Goal: Complete application form: Complete application form

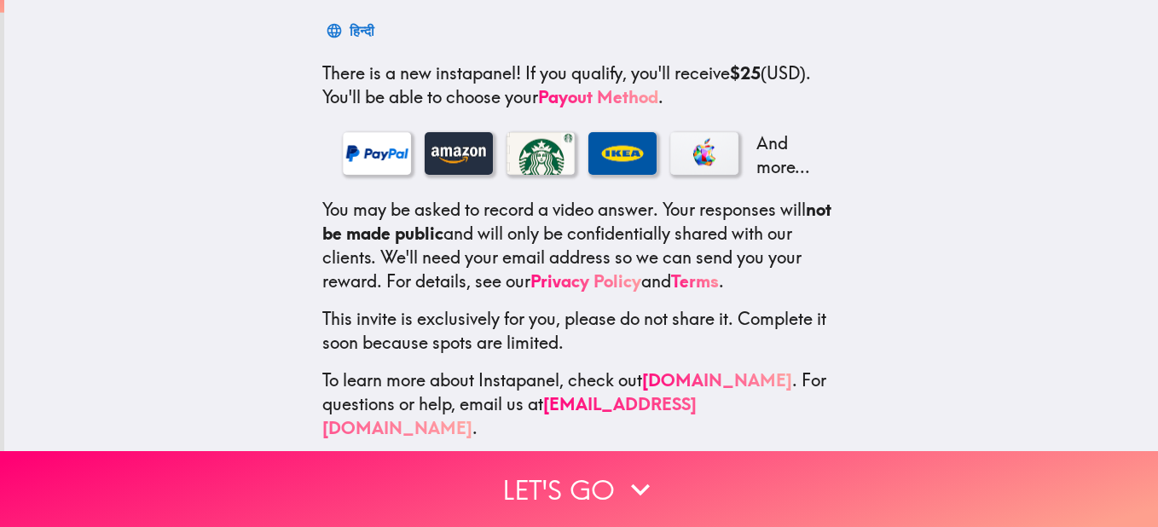
scroll to position [281, 0]
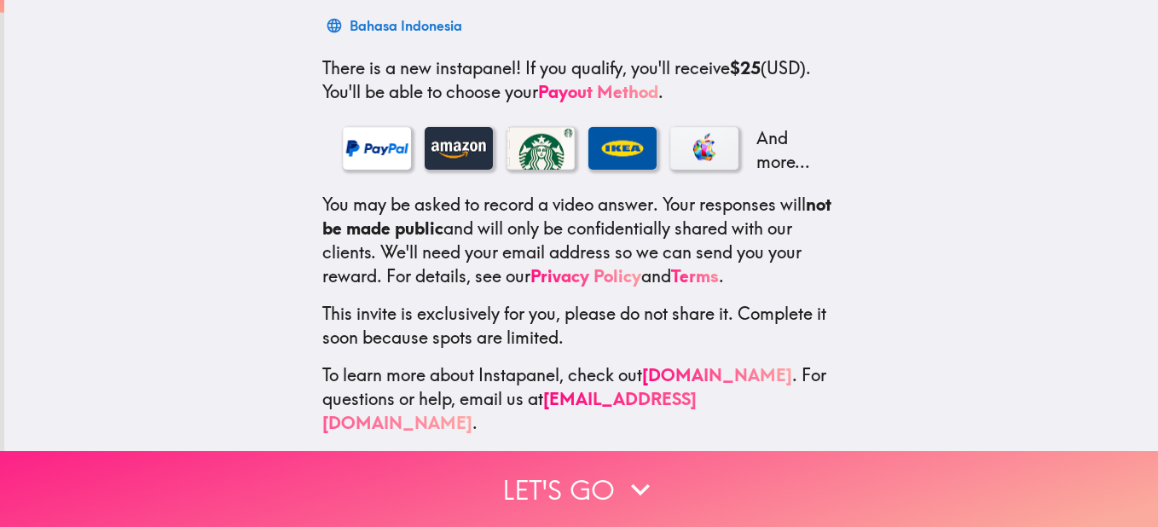
click at [581, 466] on button "Let's go" at bounding box center [579, 489] width 1158 height 76
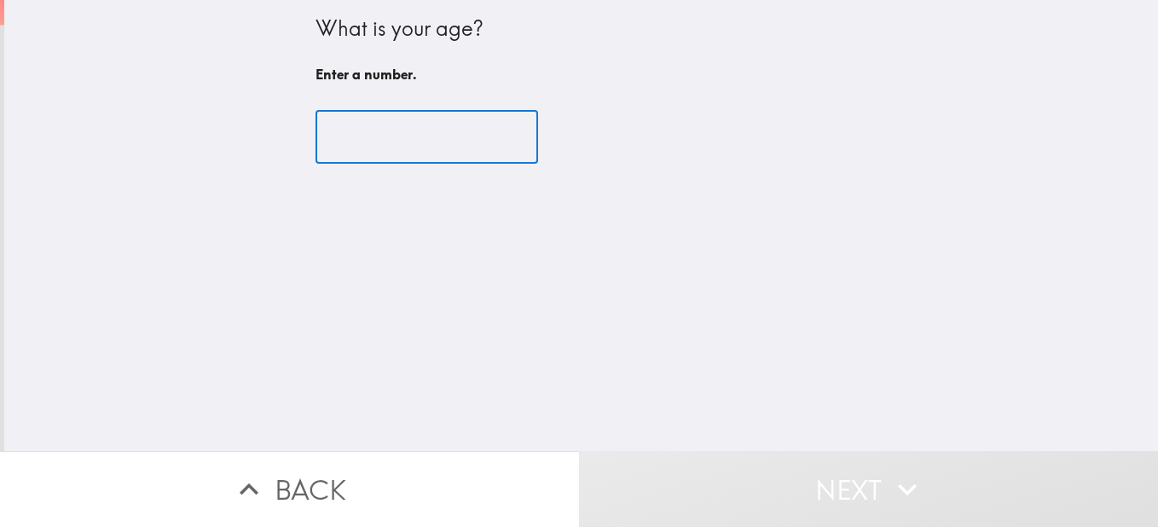
click at [364, 140] on input "number" at bounding box center [426, 137] width 223 height 53
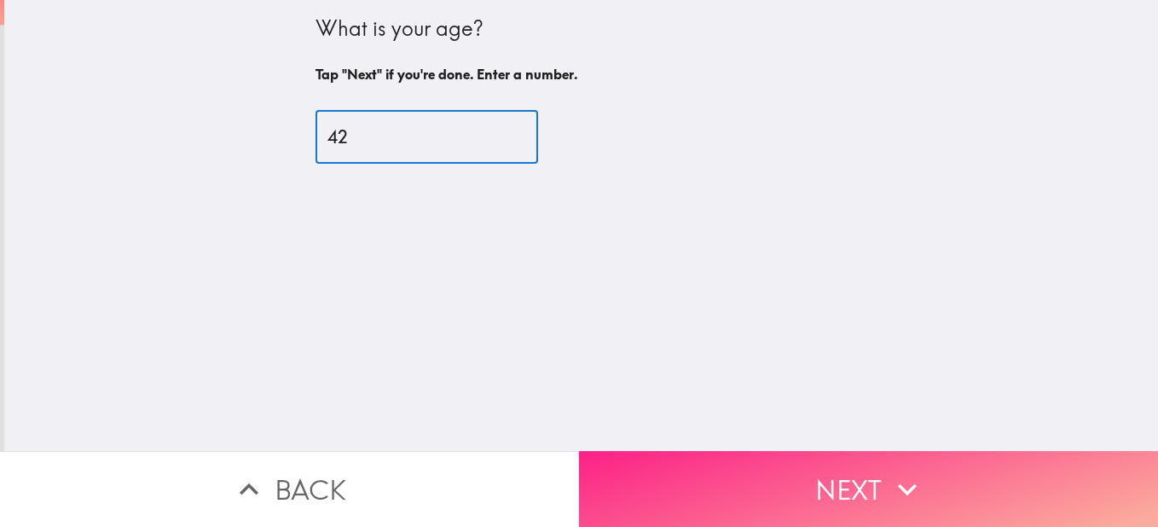
type input "42"
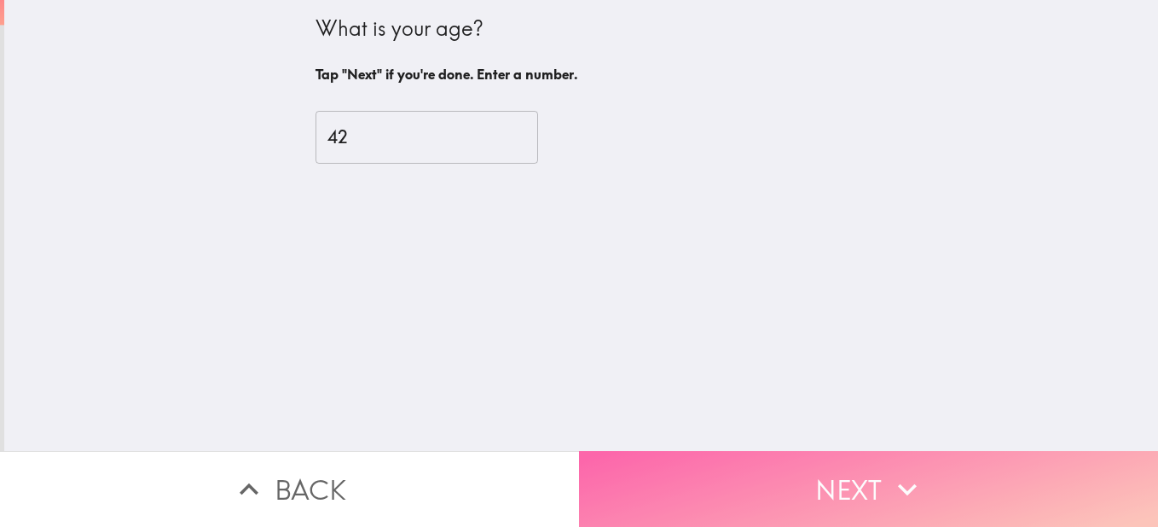
click at [866, 470] on button "Next" at bounding box center [868, 489] width 579 height 76
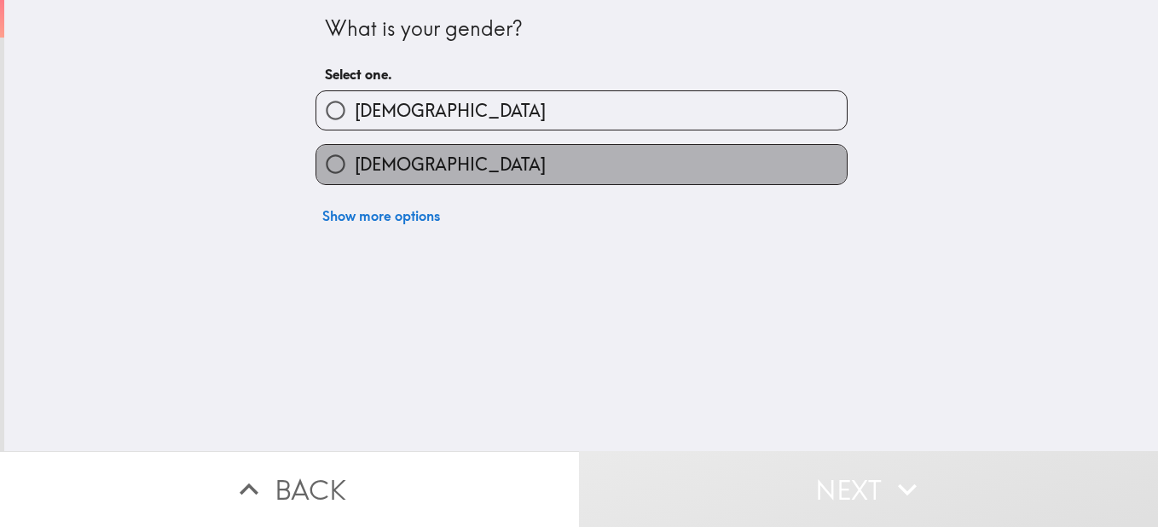
click at [431, 159] on label "[DEMOGRAPHIC_DATA]" at bounding box center [581, 164] width 530 height 38
click at [355, 159] on input "[DEMOGRAPHIC_DATA]" at bounding box center [335, 164] width 38 height 38
radio input "true"
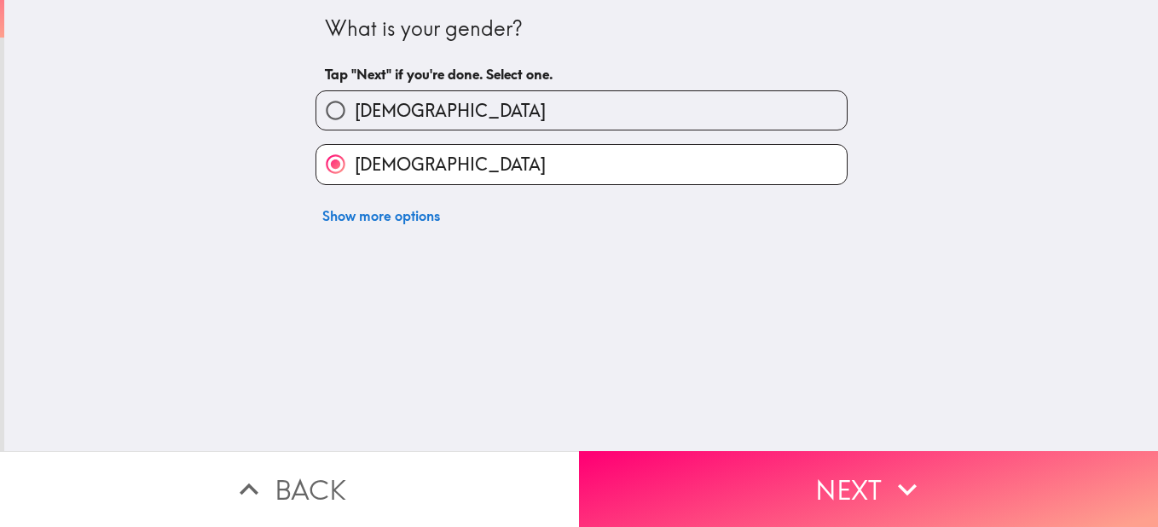
click at [877, 465] on button "Next" at bounding box center [868, 489] width 579 height 76
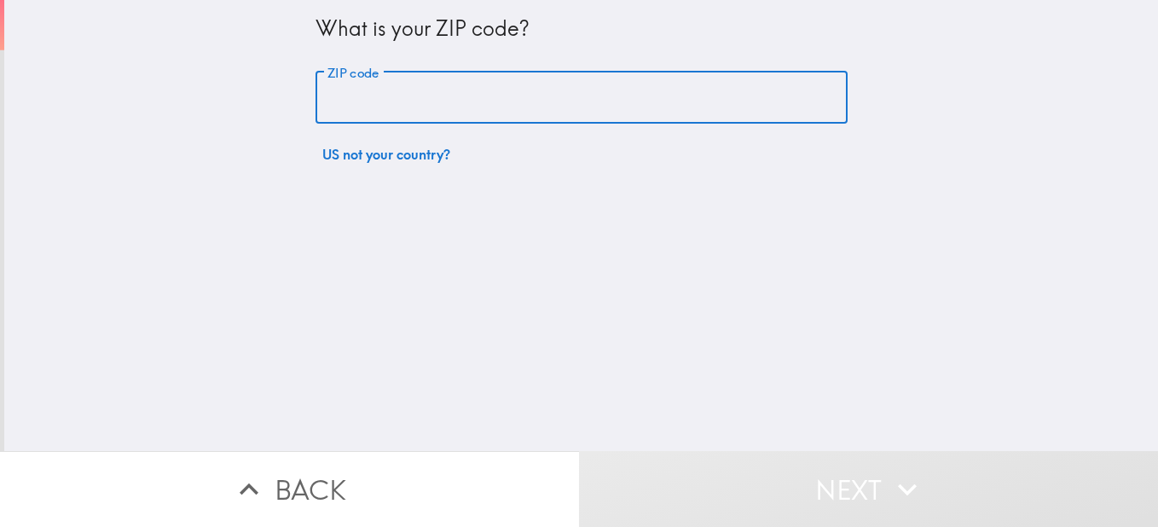
click at [490, 86] on input "ZIP code" at bounding box center [581, 98] width 532 height 53
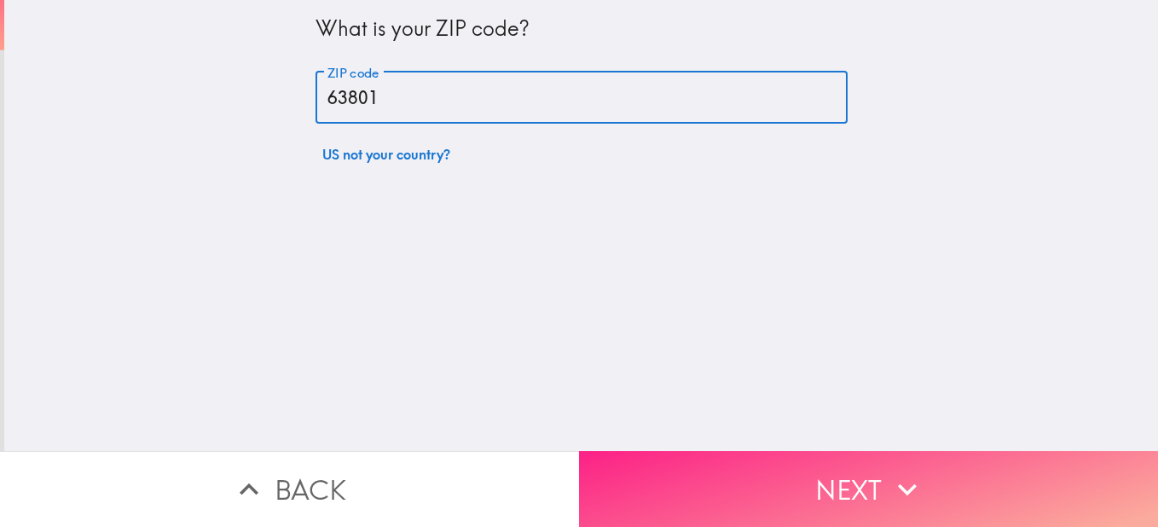
type input "63801"
click at [827, 484] on button "Next" at bounding box center [868, 489] width 579 height 76
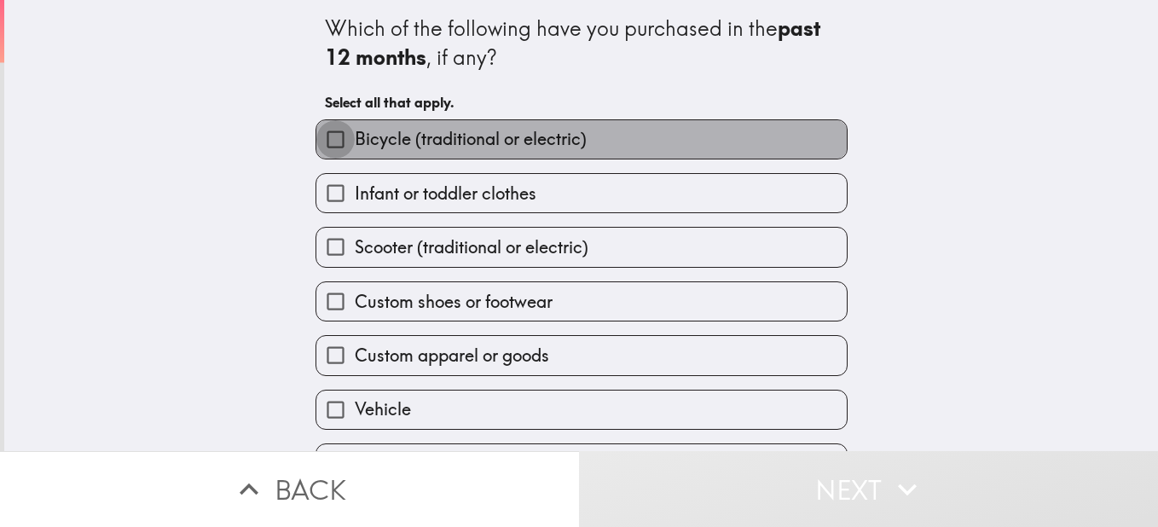
click at [316, 143] on input "Bicycle (traditional or electric)" at bounding box center [335, 139] width 38 height 38
checkbox input "true"
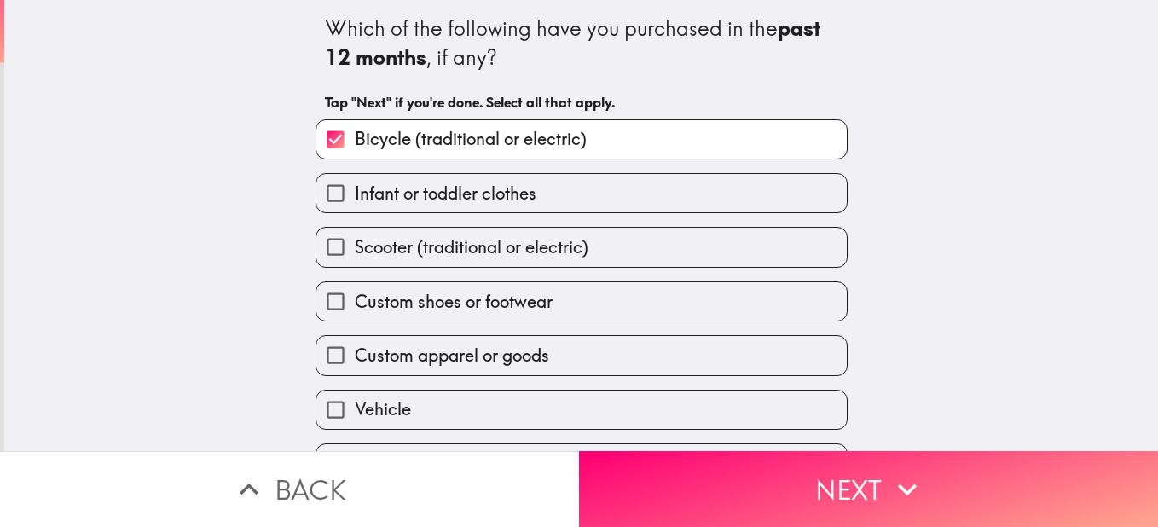
click at [318, 240] on input "Scooter (traditional or electric)" at bounding box center [335, 247] width 38 height 38
checkbox input "true"
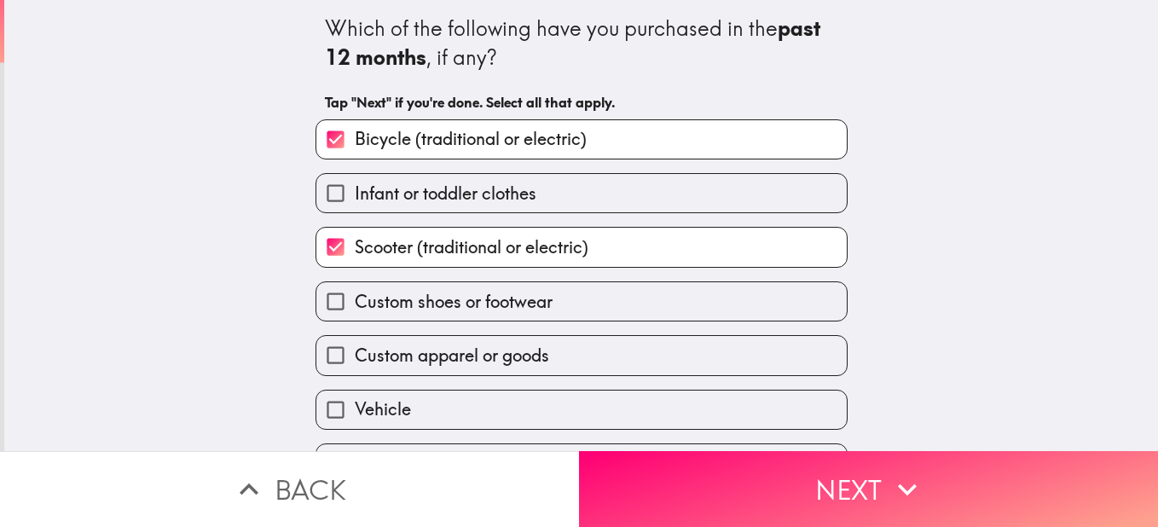
click at [316, 135] on input "Bicycle (traditional or electric)" at bounding box center [335, 139] width 38 height 38
checkbox input "false"
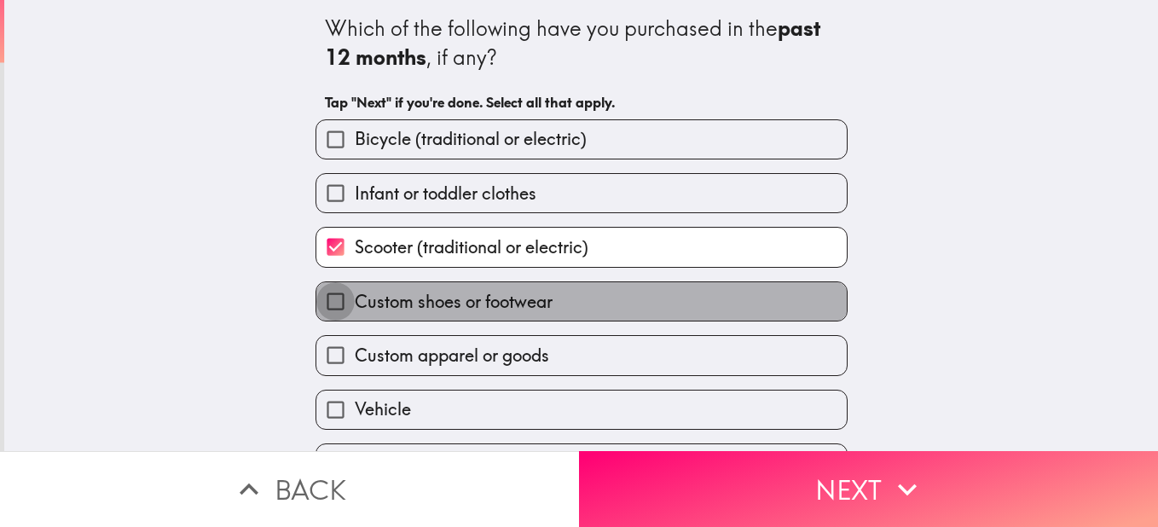
click at [321, 304] on input "Custom shoes or footwear" at bounding box center [335, 301] width 38 height 38
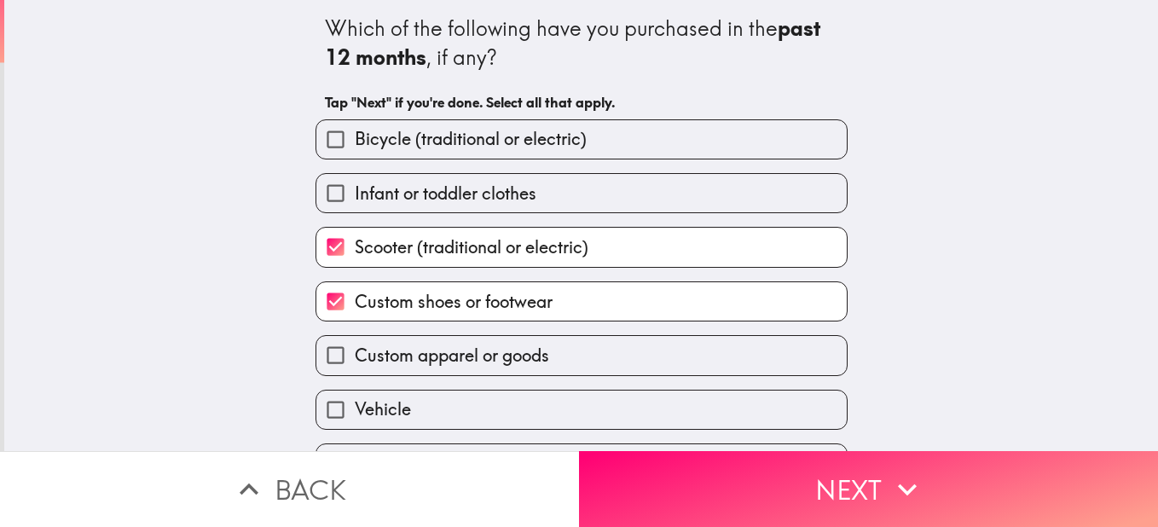
click at [316, 310] on input "Custom shoes or footwear" at bounding box center [335, 301] width 38 height 38
checkbox input "false"
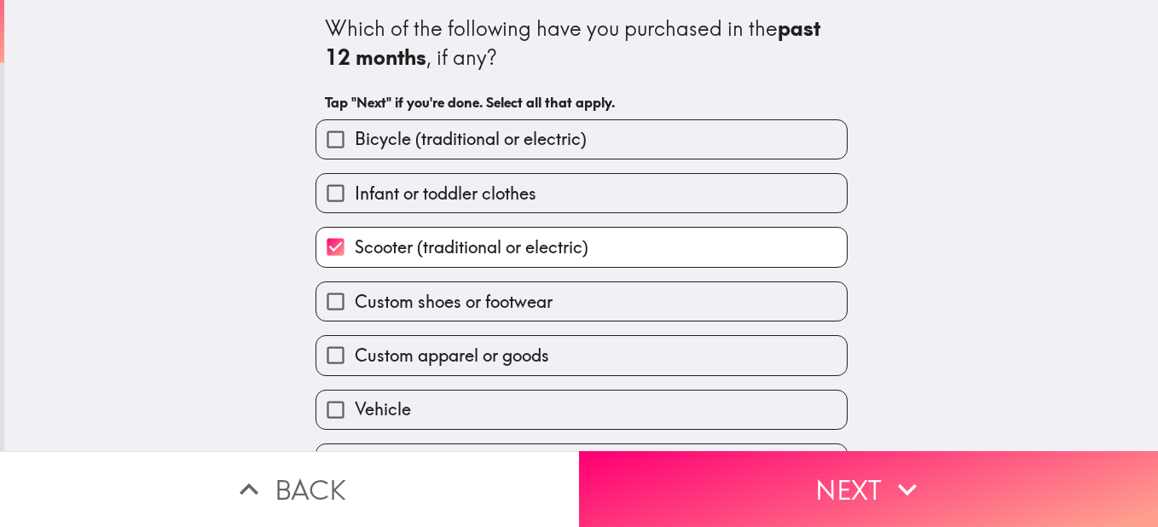
click at [321, 385] on div "Vehicle" at bounding box center [575, 403] width 546 height 54
click at [318, 406] on input "Vehicle" at bounding box center [335, 410] width 38 height 38
checkbox input "true"
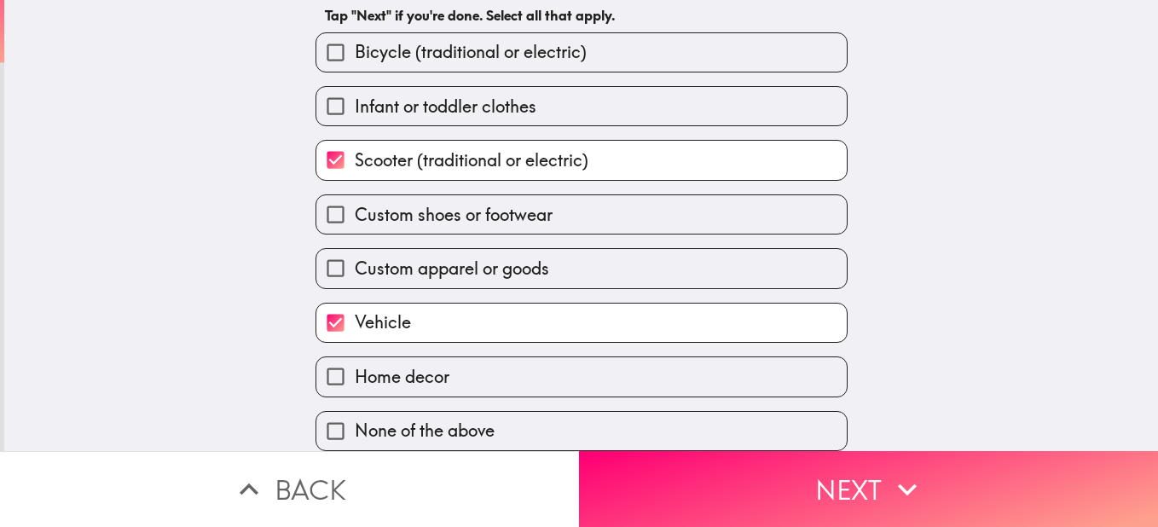
scroll to position [100, 0]
click at [421, 371] on span "Home decor" at bounding box center [402, 377] width 95 height 24
click at [355, 371] on input "Home decor" at bounding box center [335, 376] width 38 height 38
checkbox input "true"
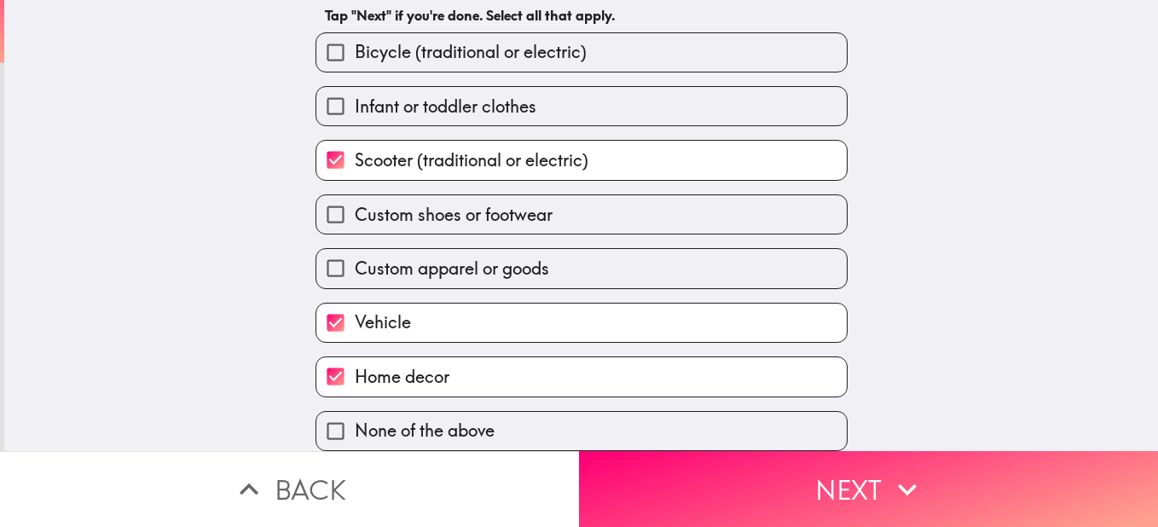
scroll to position [14, 0]
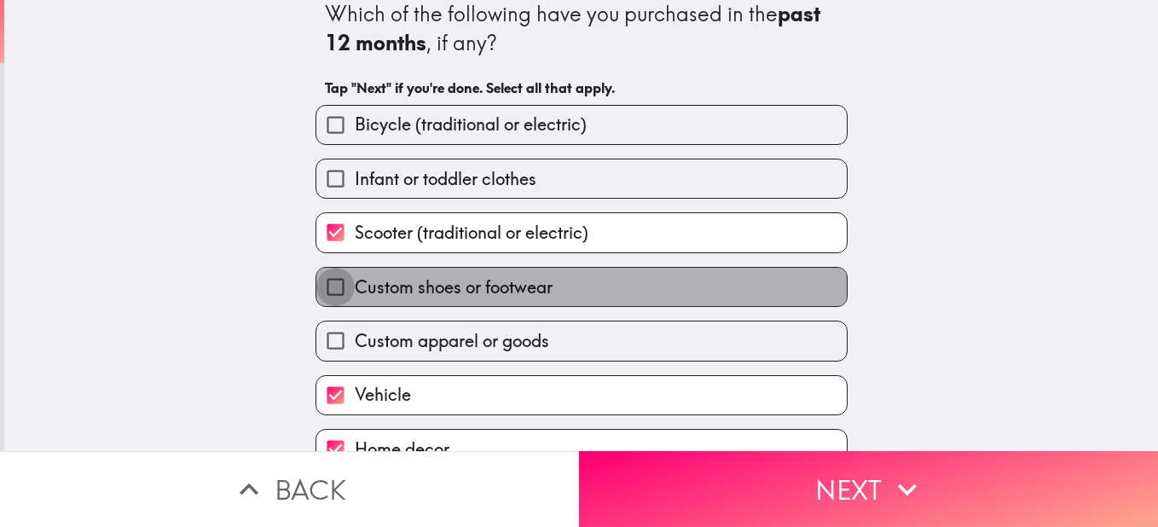
click at [325, 291] on input "Custom shoes or footwear" at bounding box center [335, 287] width 38 height 38
checkbox input "true"
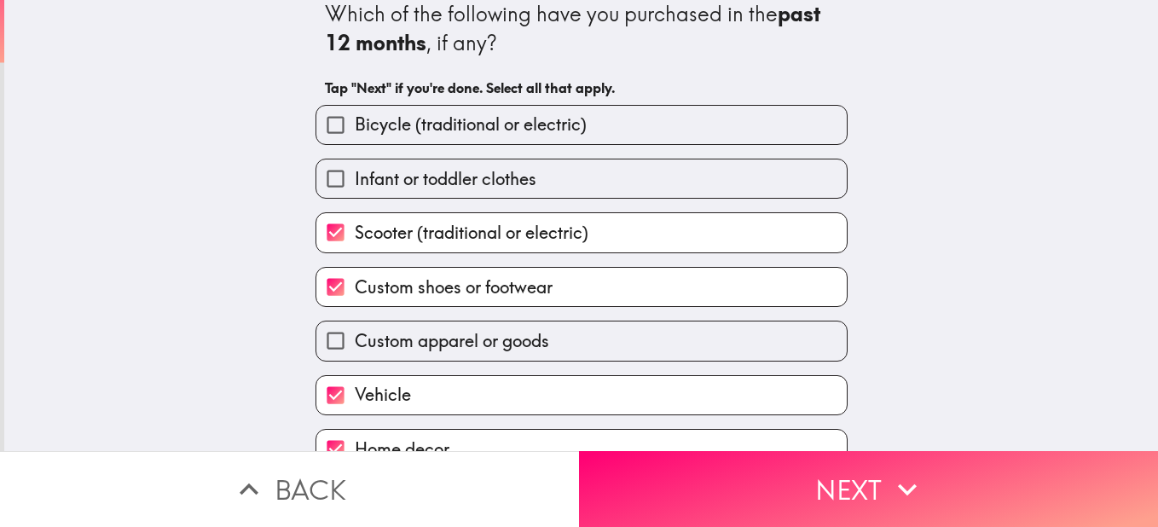
click at [316, 347] on input "Custom apparel or goods" at bounding box center [335, 340] width 38 height 38
checkbox input "true"
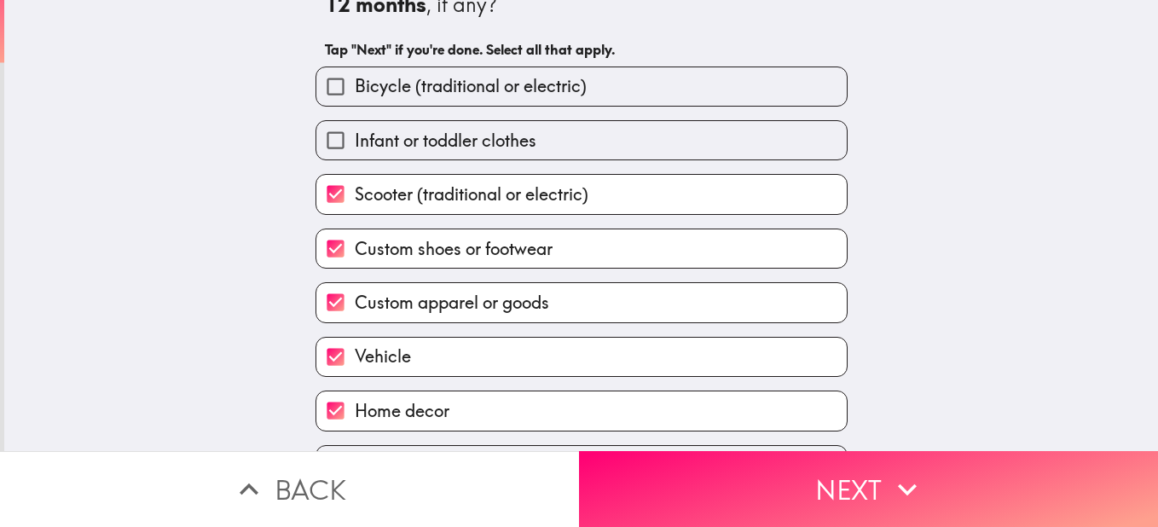
scroll to position [100, 0]
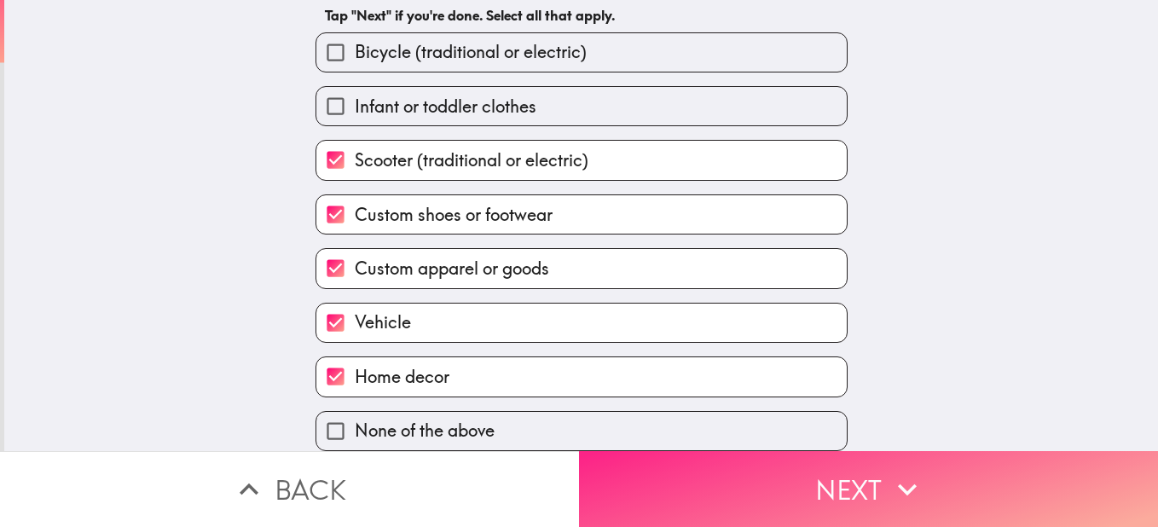
click at [947, 481] on button "Next" at bounding box center [868, 489] width 579 height 76
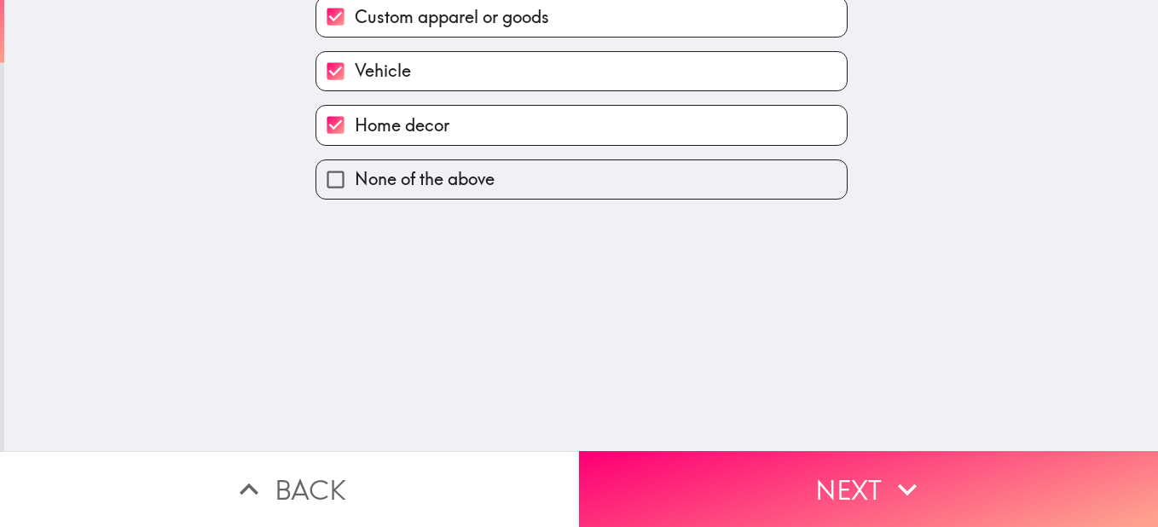
scroll to position [0, 0]
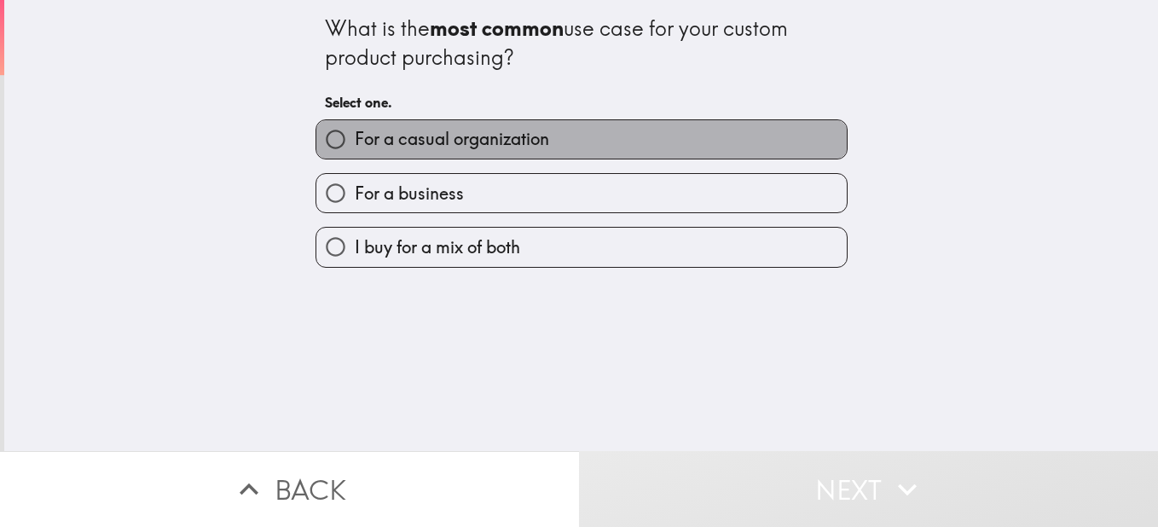
click at [490, 148] on span "For a casual organization" at bounding box center [452, 139] width 194 height 24
click at [355, 148] on input "For a casual organization" at bounding box center [335, 139] width 38 height 38
radio input "true"
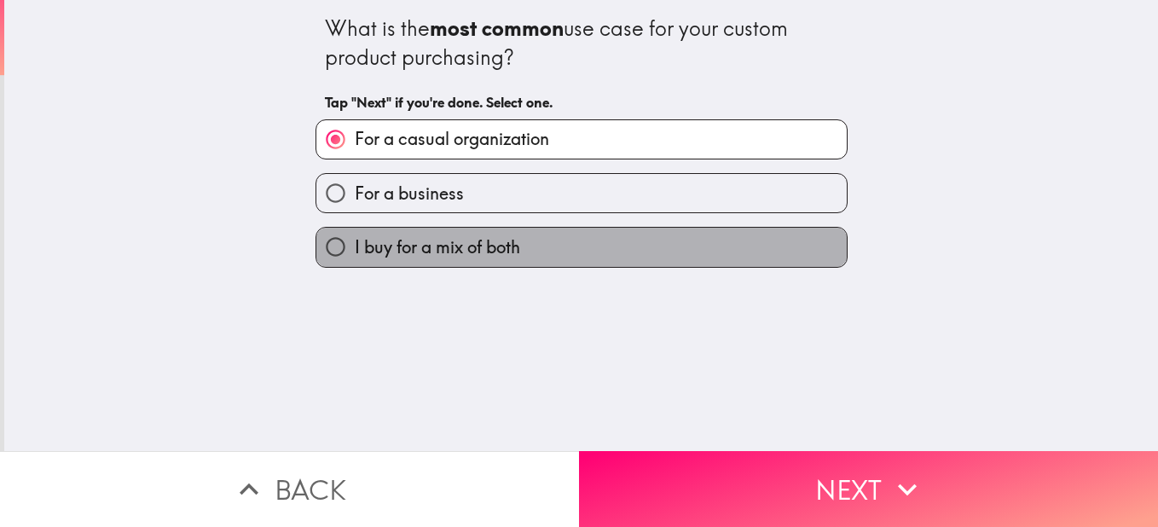
click at [438, 245] on span "I buy for a mix of both" at bounding box center [437, 247] width 165 height 24
click at [355, 245] on input "I buy for a mix of both" at bounding box center [335, 247] width 38 height 38
radio input "true"
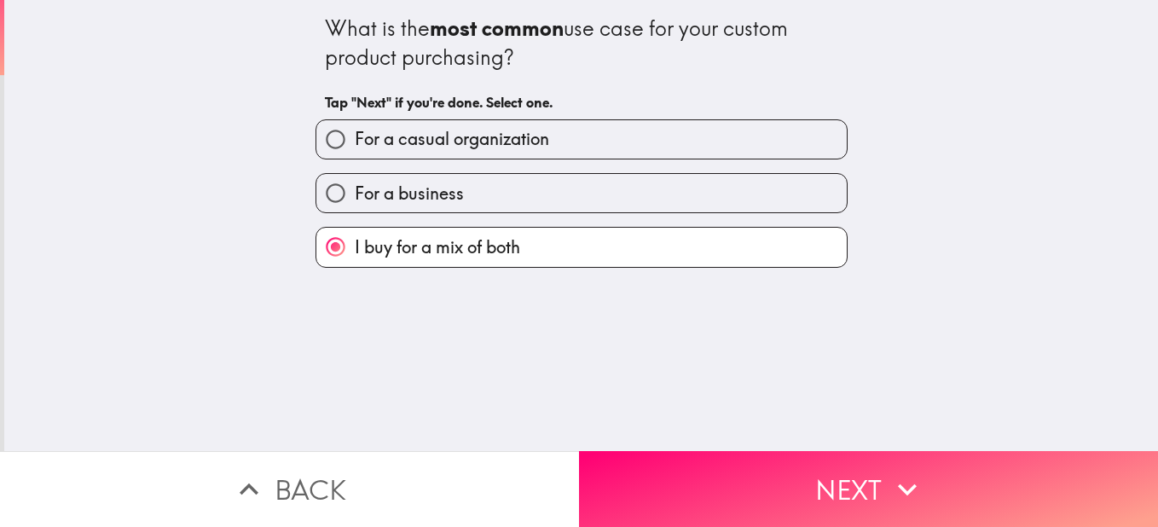
click at [410, 124] on label "For a casual organization" at bounding box center [581, 139] width 530 height 38
click at [355, 124] on input "For a casual organization" at bounding box center [335, 139] width 38 height 38
radio input "true"
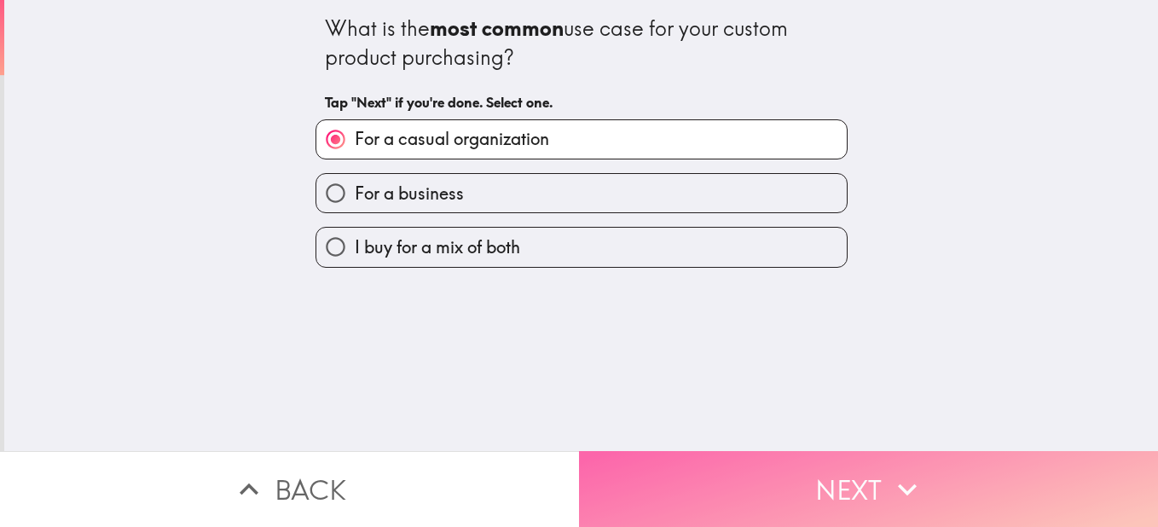
click at [830, 496] on button "Next" at bounding box center [868, 489] width 579 height 76
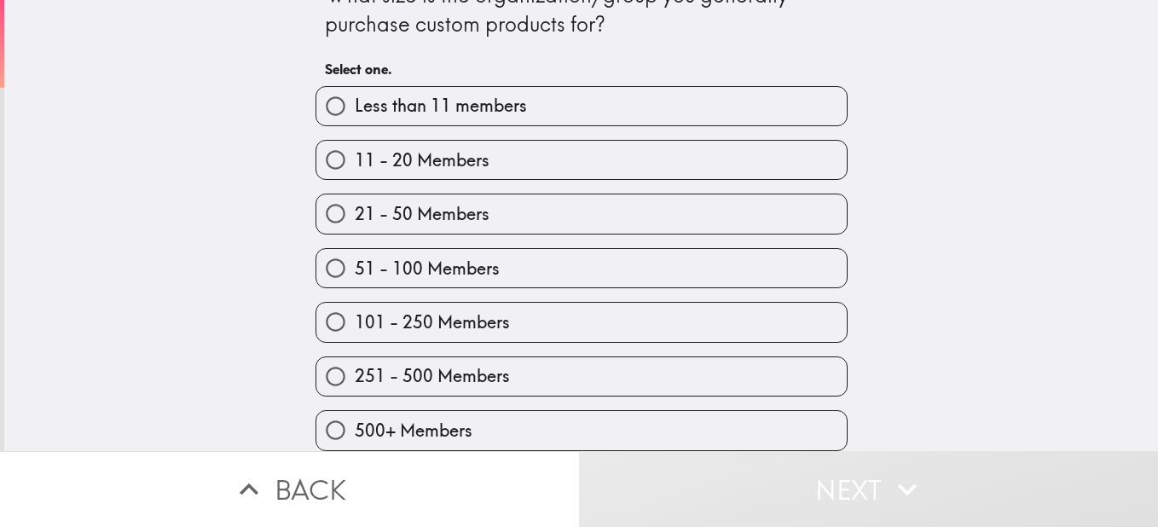
scroll to position [46, 0]
click at [598, 257] on label "51 - 100 Members" at bounding box center [581, 268] width 530 height 38
click at [355, 257] on input "51 - 100 Members" at bounding box center [335, 268] width 38 height 38
radio input "true"
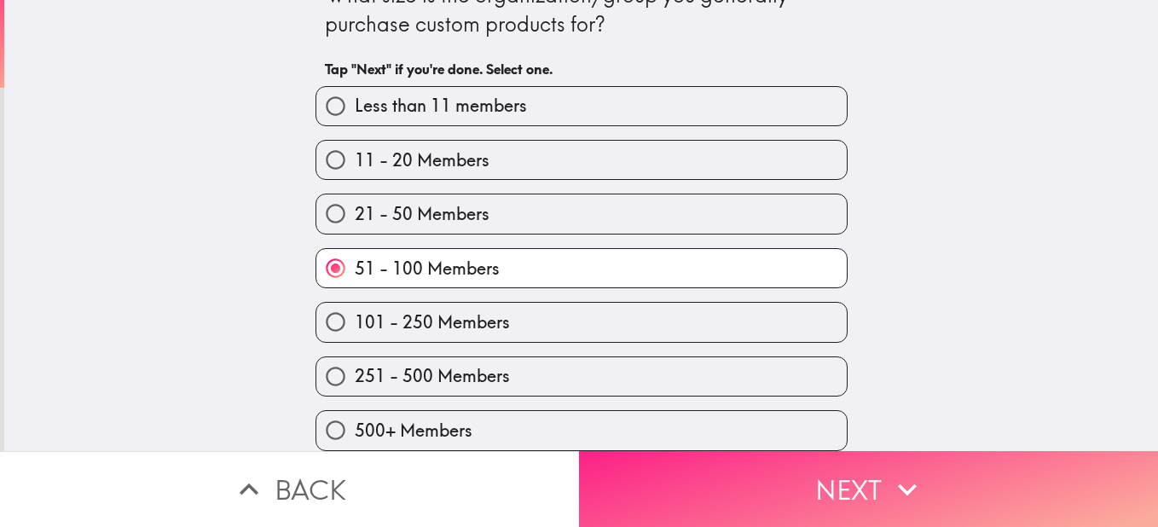
click at [910, 499] on button "Next" at bounding box center [868, 489] width 579 height 76
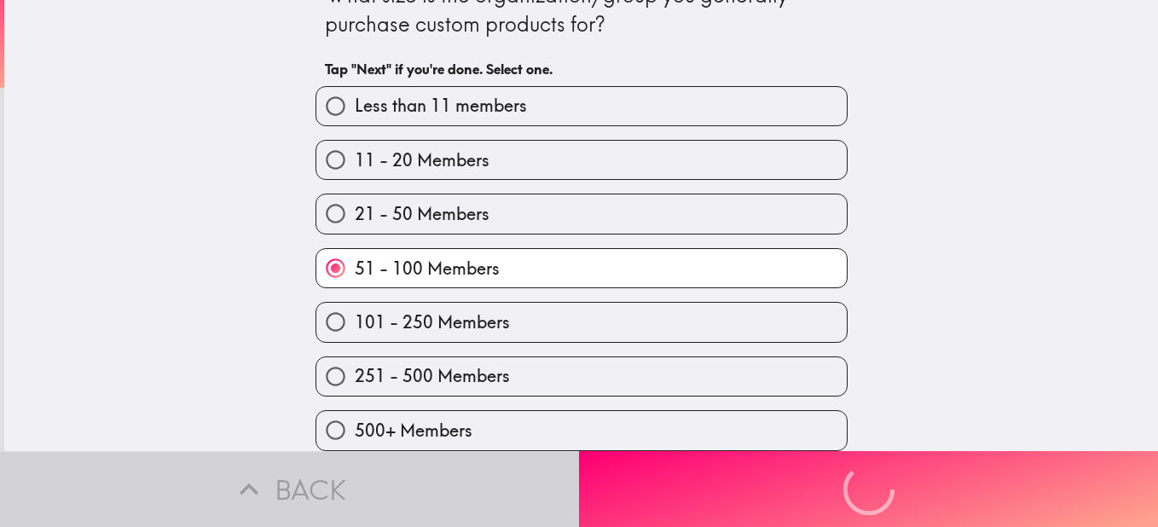
click at [819, 483] on div "Back Next" at bounding box center [579, 489] width 1158 height 76
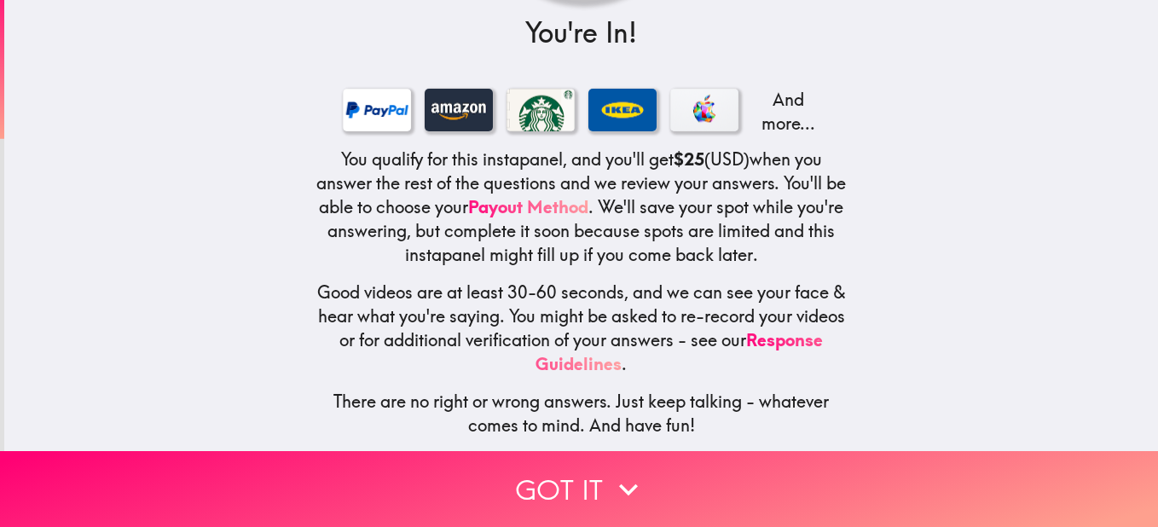
scroll to position [245, 0]
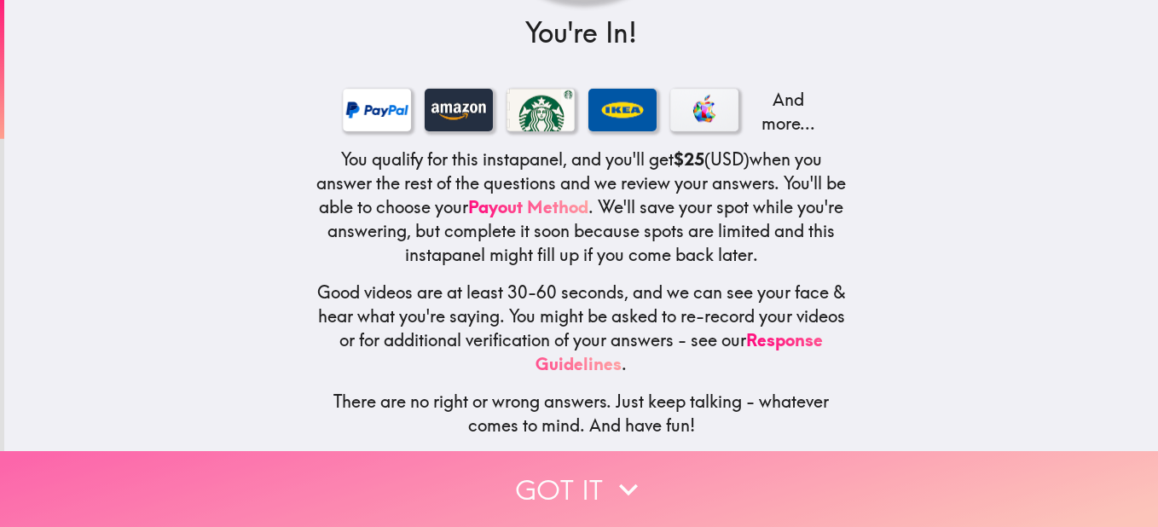
click at [599, 465] on button "Got it" at bounding box center [579, 489] width 1158 height 76
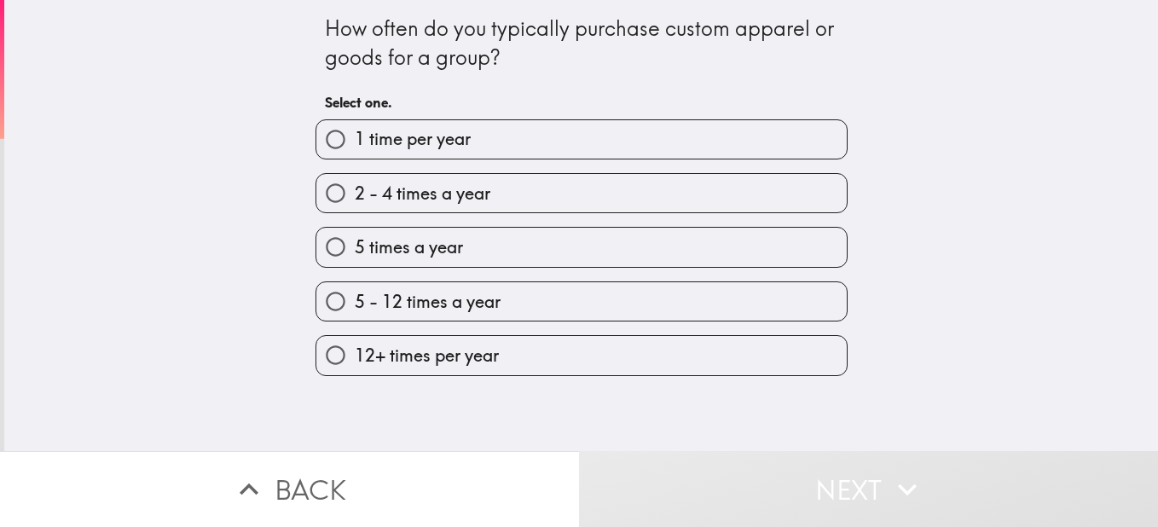
click at [356, 188] on span "2 - 4 times a year" at bounding box center [423, 194] width 136 height 24
click at [355, 188] on input "2 - 4 times a year" at bounding box center [335, 193] width 38 height 38
radio input "true"
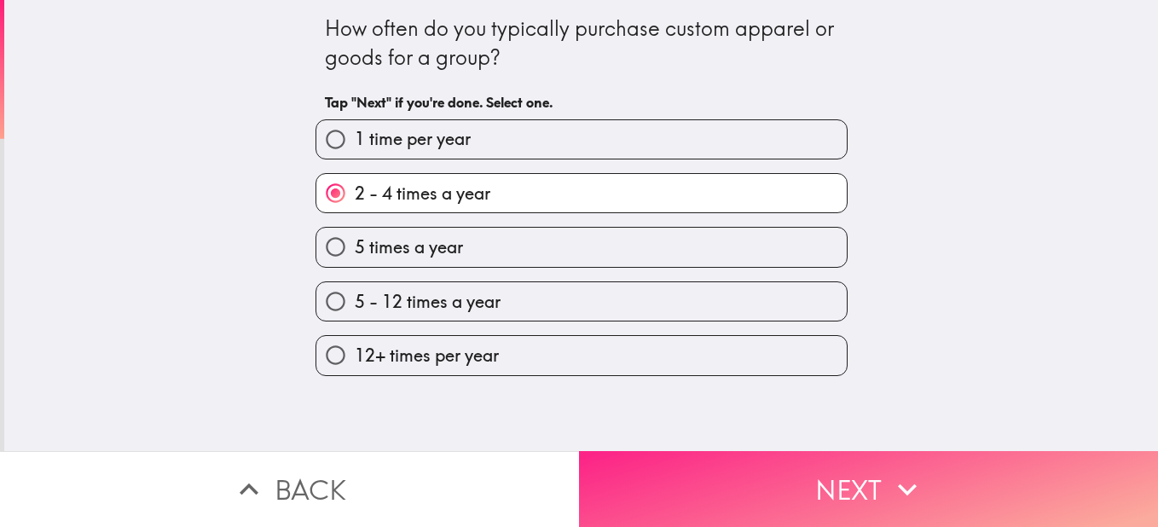
click at [797, 467] on button "Next" at bounding box center [868, 489] width 579 height 76
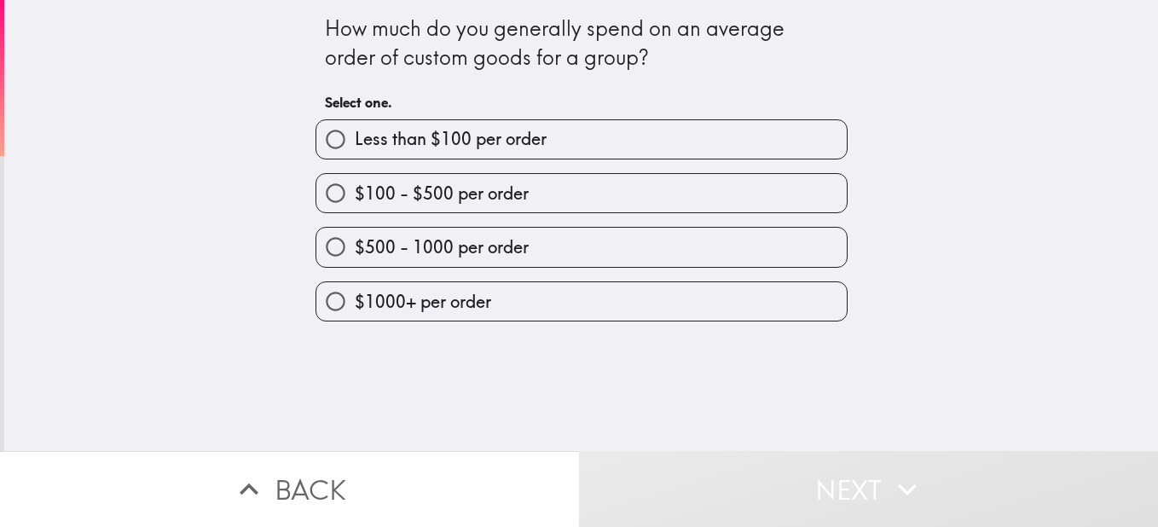
click at [361, 202] on span "$100 - $500 per order" at bounding box center [442, 194] width 174 height 24
click at [355, 202] on input "$100 - $500 per order" at bounding box center [335, 193] width 38 height 38
radio input "true"
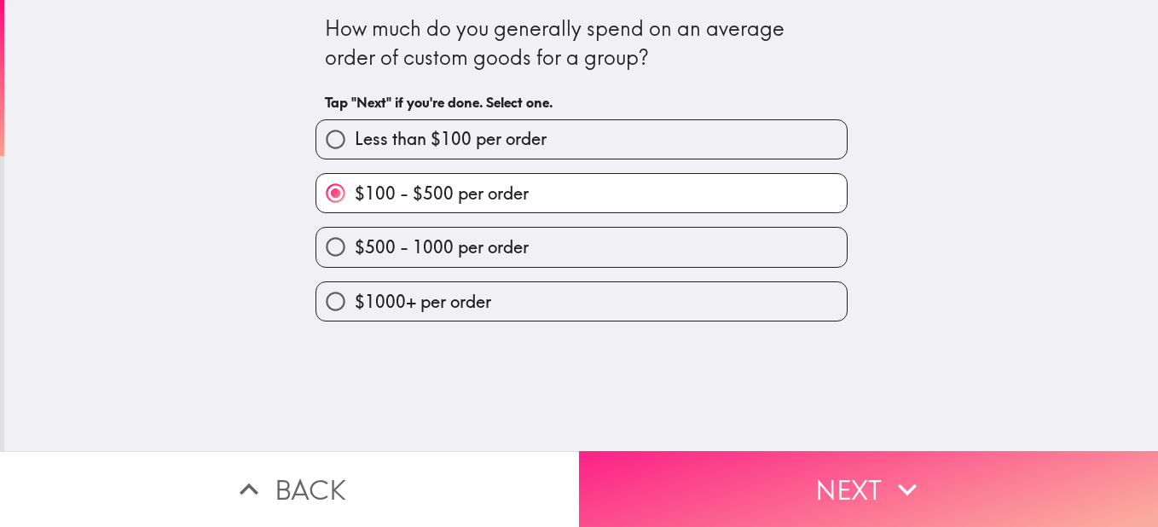
click at [878, 484] on button "Next" at bounding box center [868, 489] width 579 height 76
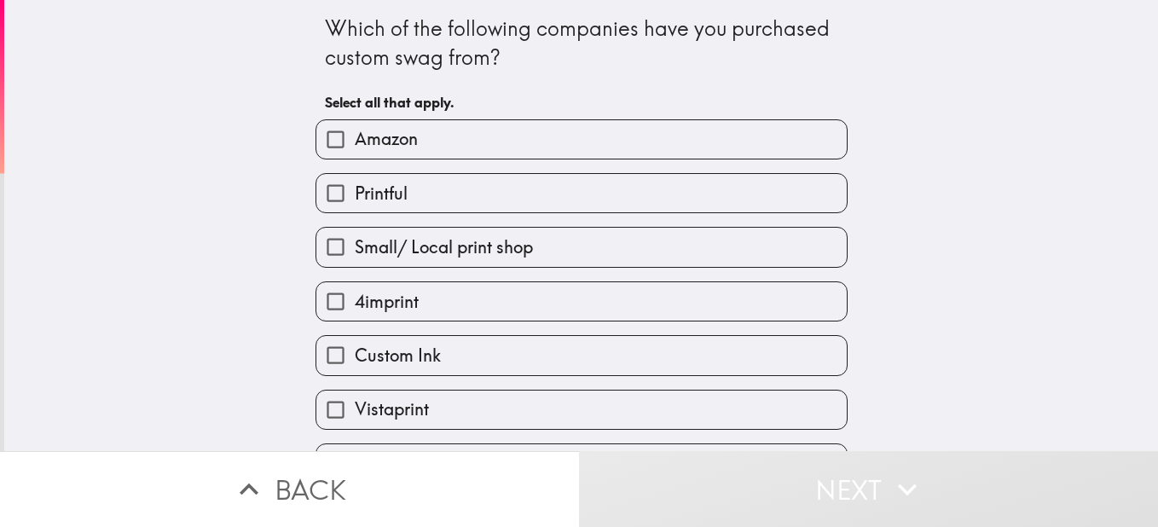
click at [332, 149] on input "Amazon" at bounding box center [335, 139] width 38 height 38
checkbox input "true"
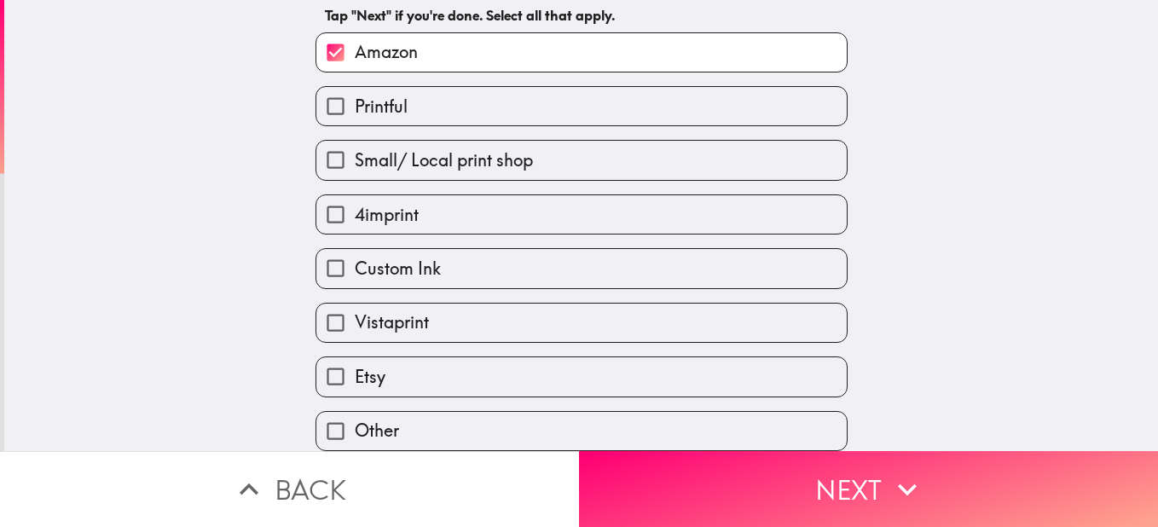
scroll to position [100, 0]
click at [498, 361] on label "Etsy" at bounding box center [581, 376] width 530 height 38
click at [355, 361] on input "Etsy" at bounding box center [335, 376] width 38 height 38
checkbox input "true"
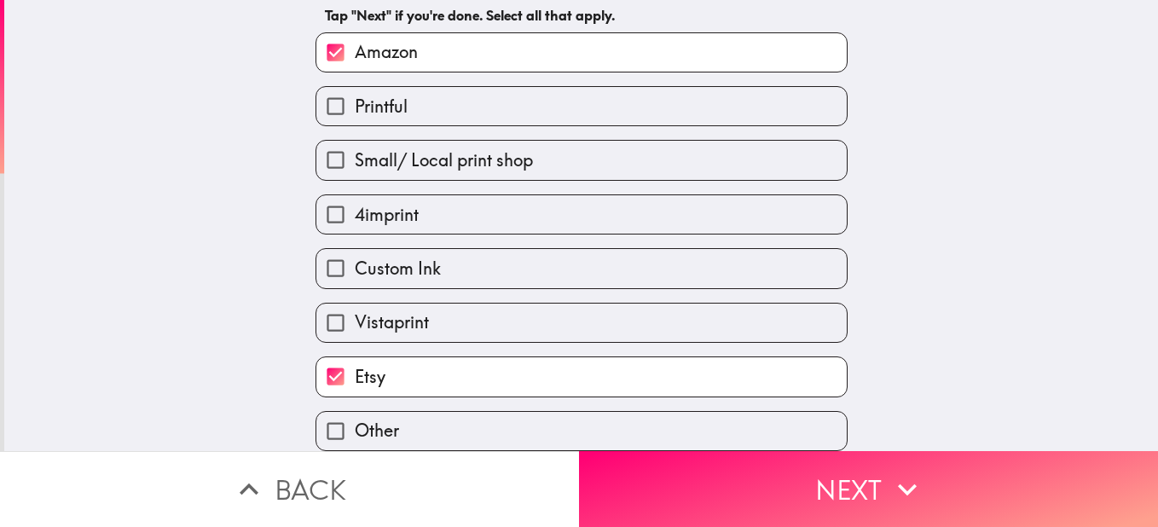
click at [619, 318] on label "Vistaprint" at bounding box center [581, 323] width 530 height 38
click at [355, 318] on input "Vistaprint" at bounding box center [335, 323] width 38 height 38
checkbox input "true"
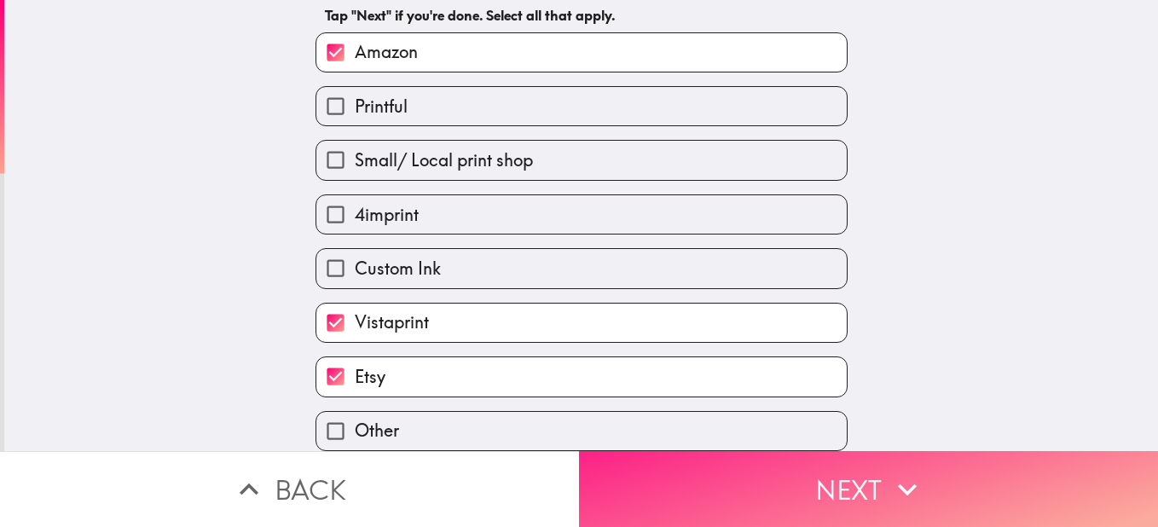
click at [872, 486] on button "Next" at bounding box center [868, 489] width 579 height 76
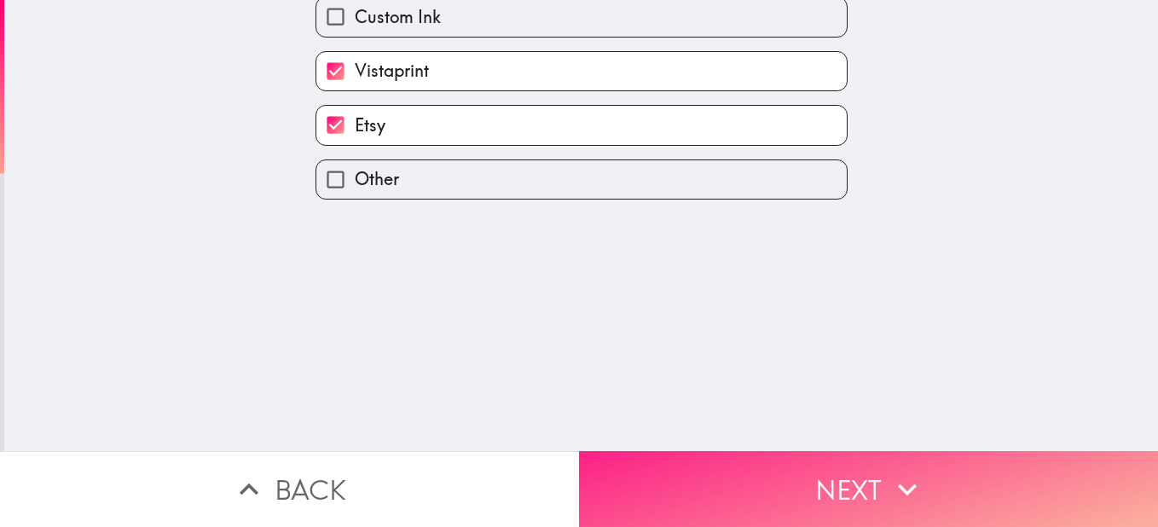
scroll to position [0, 0]
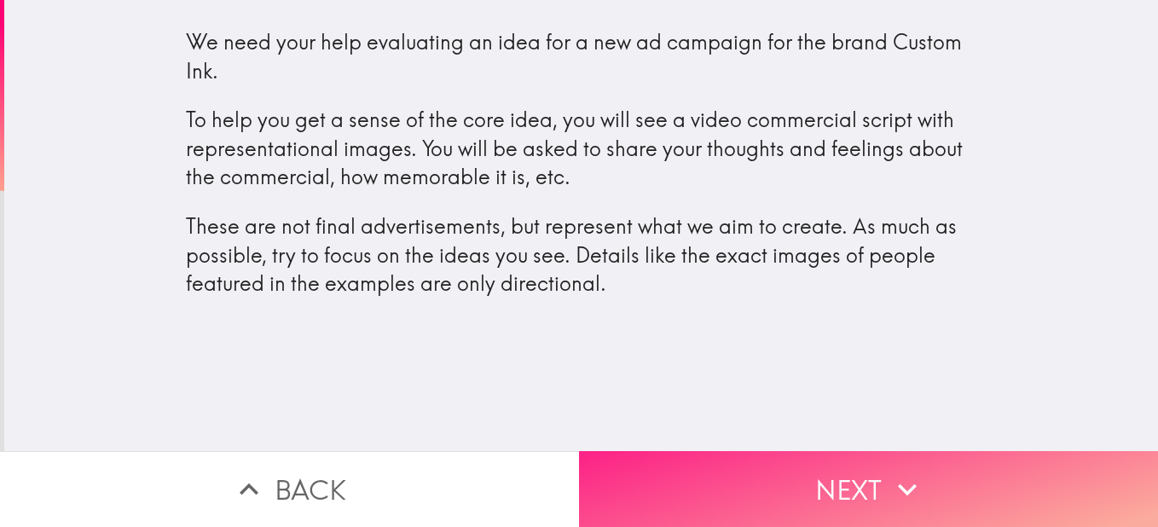
click at [843, 479] on button "Next" at bounding box center [868, 489] width 579 height 76
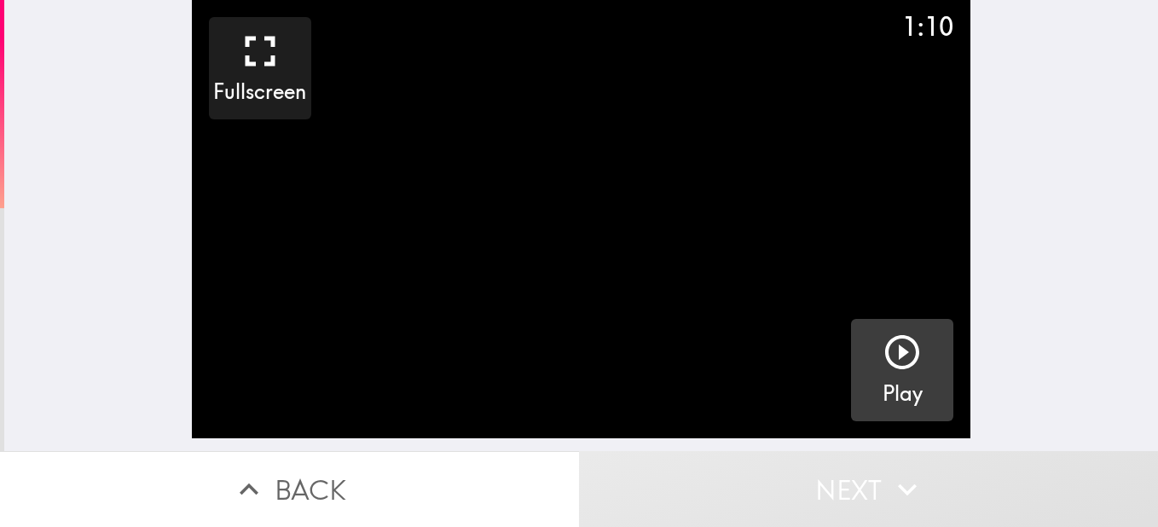
click at [890, 354] on icon "button" at bounding box center [902, 352] width 34 height 34
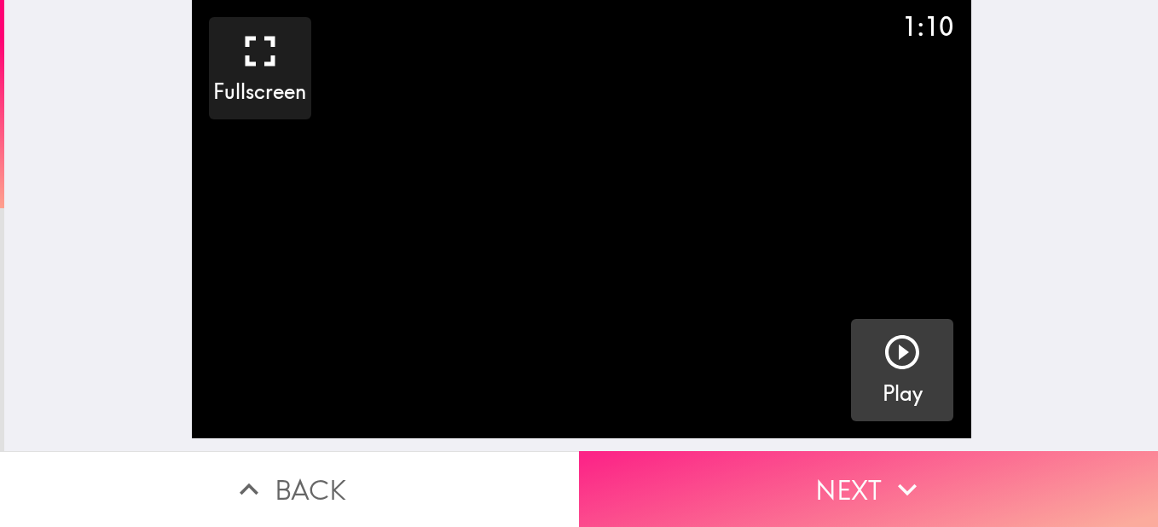
click at [869, 480] on button "Next" at bounding box center [868, 489] width 579 height 76
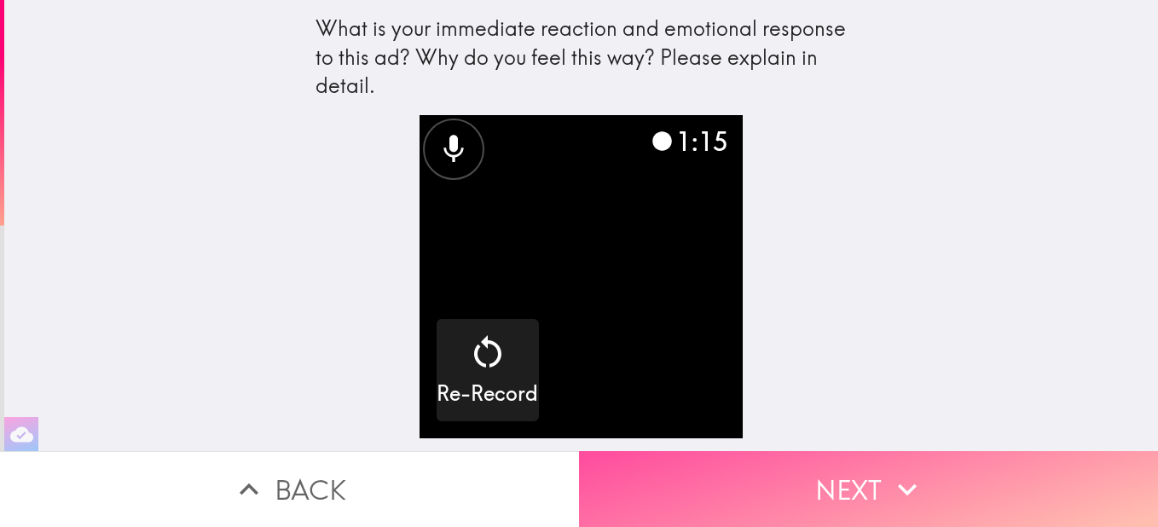
click at [801, 472] on button "Next" at bounding box center [868, 489] width 579 height 76
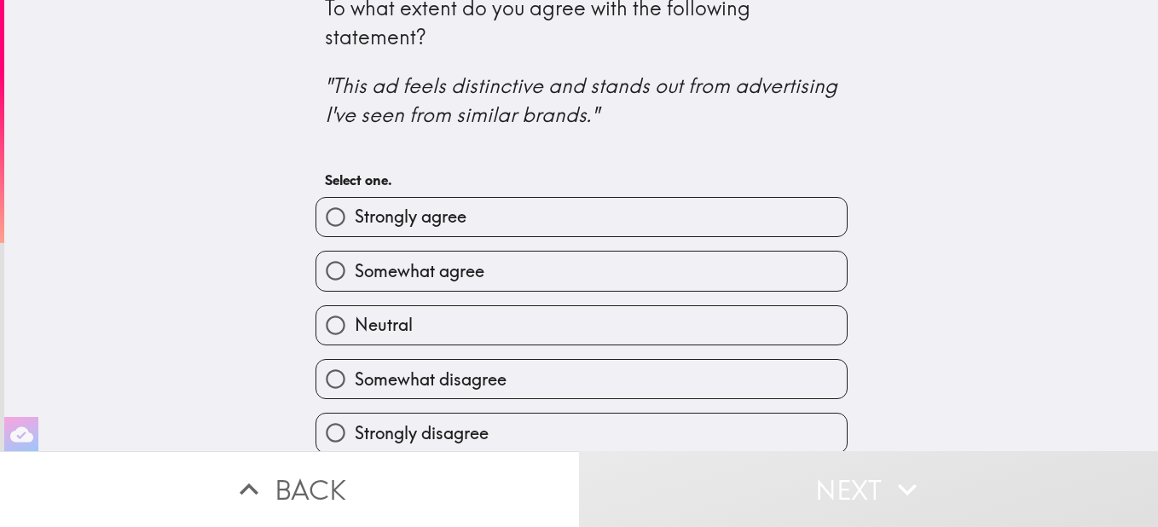
scroll to position [36, 0]
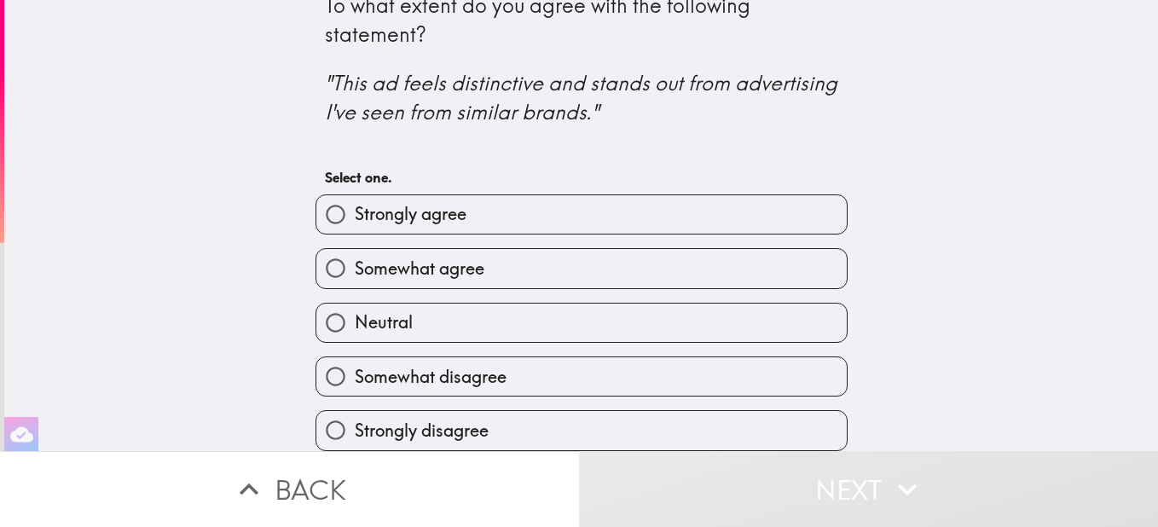
click at [460, 257] on span "Somewhat agree" at bounding box center [420, 269] width 130 height 24
click at [355, 249] on input "Somewhat agree" at bounding box center [335, 268] width 38 height 38
radio input "true"
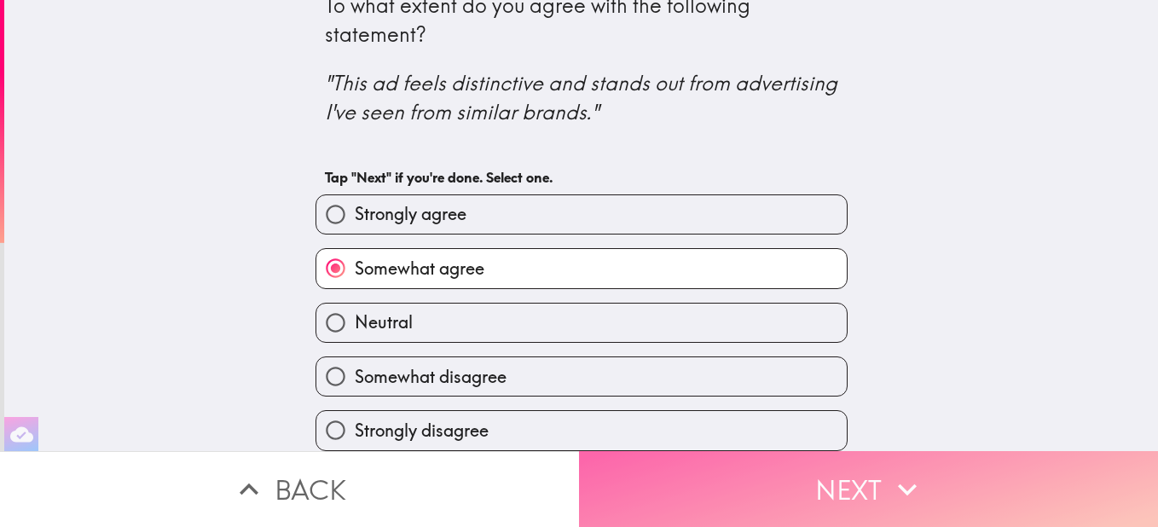
click at [853, 472] on button "Next" at bounding box center [868, 489] width 579 height 76
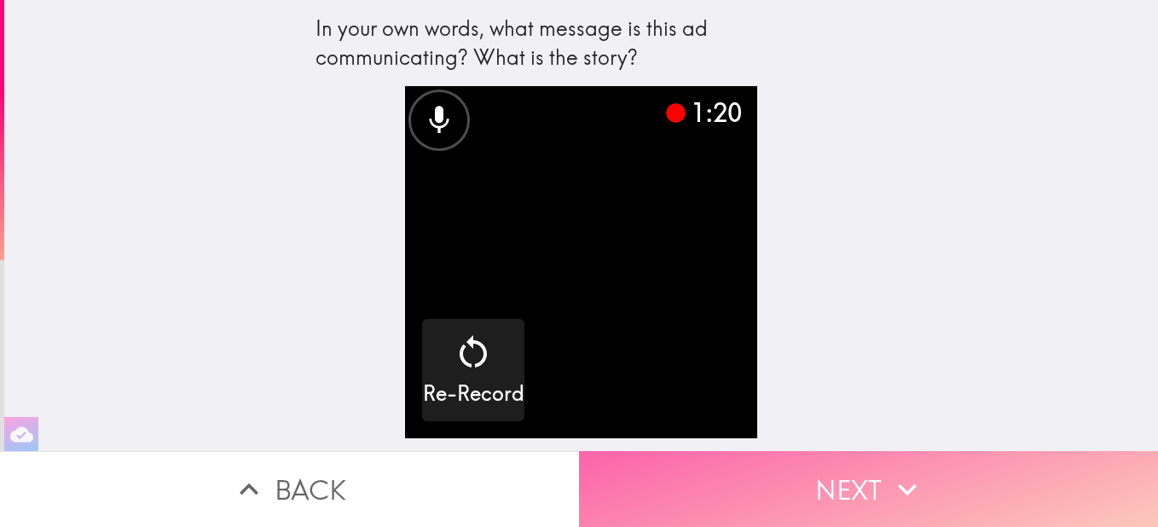
click at [879, 472] on button "Next" at bounding box center [868, 489] width 579 height 76
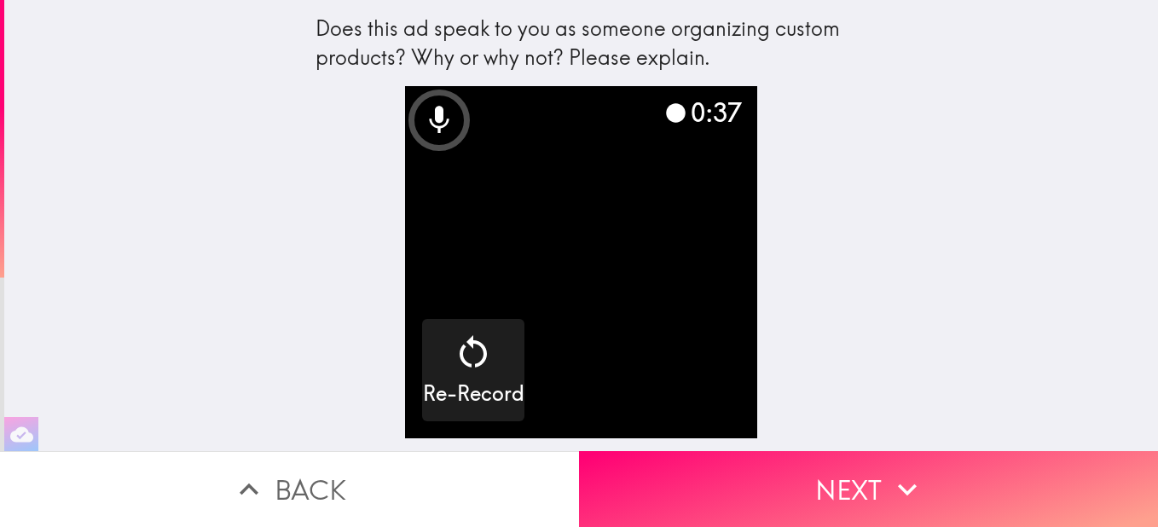
click at [849, 495] on button "Next" at bounding box center [868, 489] width 579 height 76
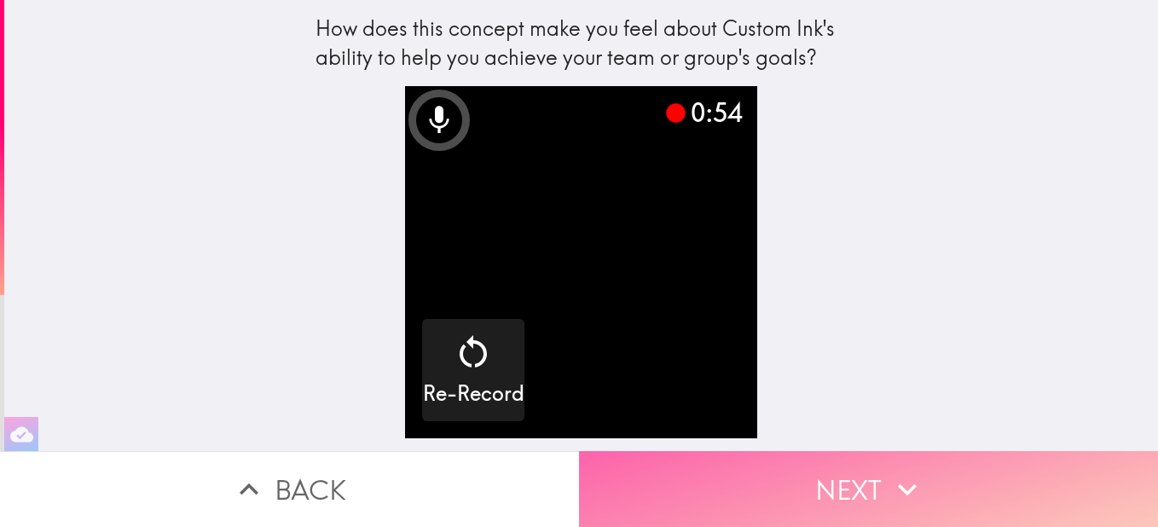
click at [890, 451] on button "Next" at bounding box center [868, 489] width 579 height 76
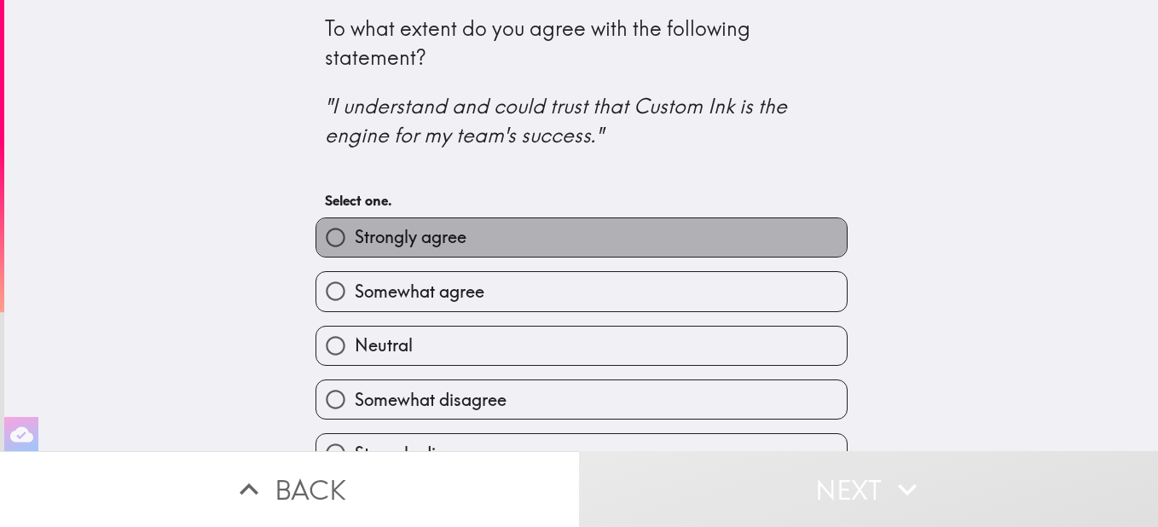
click at [510, 242] on label "Strongly agree" at bounding box center [581, 237] width 530 height 38
click at [355, 242] on input "Strongly agree" at bounding box center [335, 237] width 38 height 38
radio input "true"
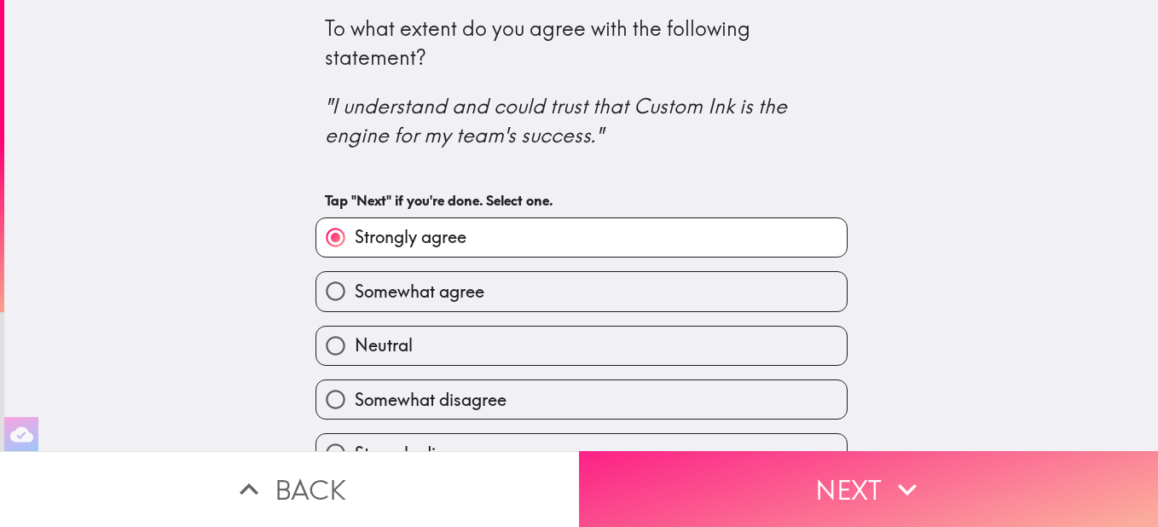
click at [824, 465] on button "Next" at bounding box center [868, 489] width 579 height 76
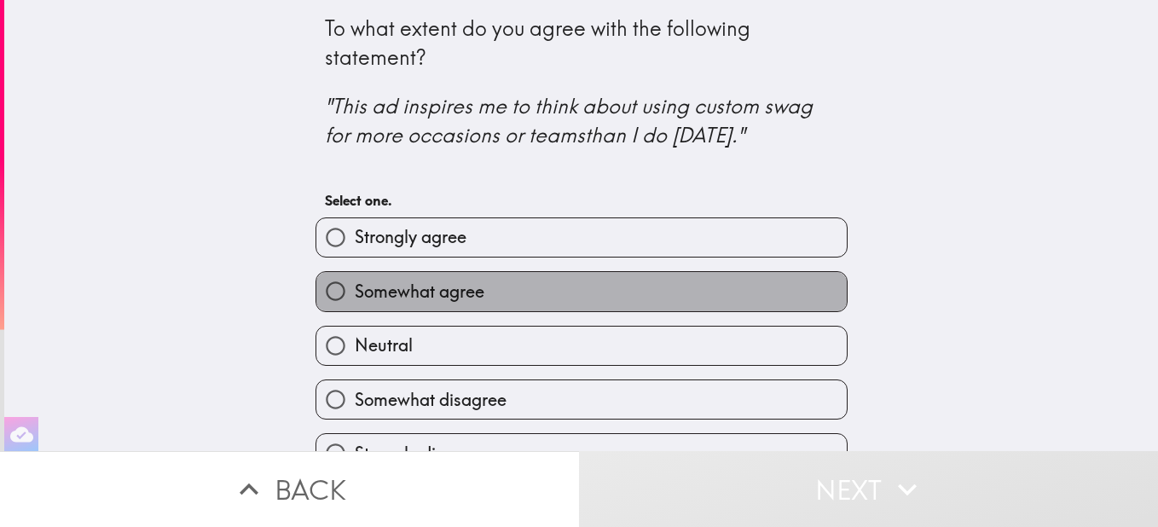
click at [504, 282] on label "Somewhat agree" at bounding box center [581, 291] width 530 height 38
click at [355, 282] on input "Somewhat agree" at bounding box center [335, 291] width 38 height 38
radio input "true"
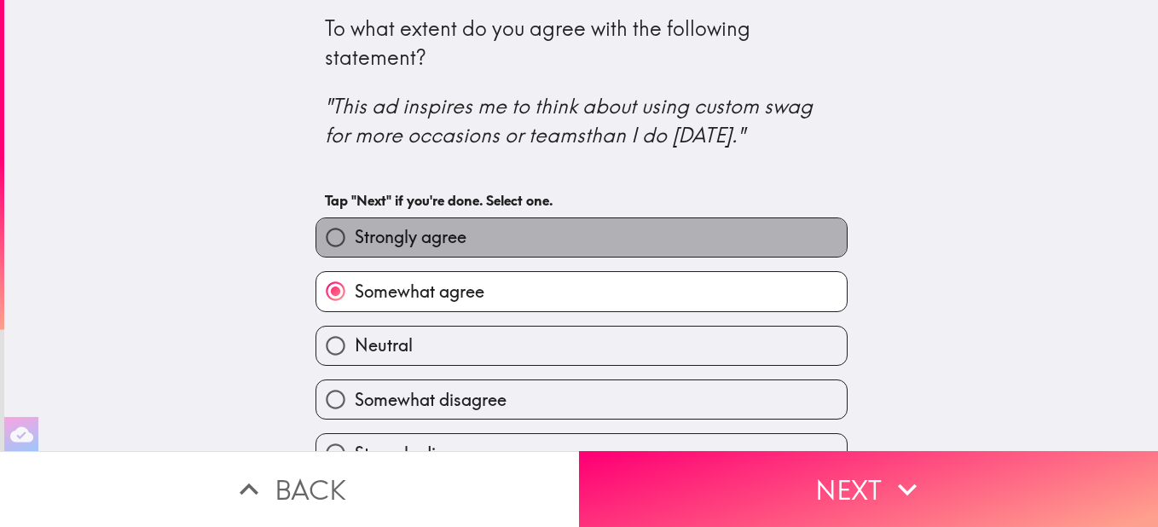
click at [536, 238] on label "Strongly agree" at bounding box center [581, 237] width 530 height 38
click at [355, 238] on input "Strongly agree" at bounding box center [335, 237] width 38 height 38
radio input "true"
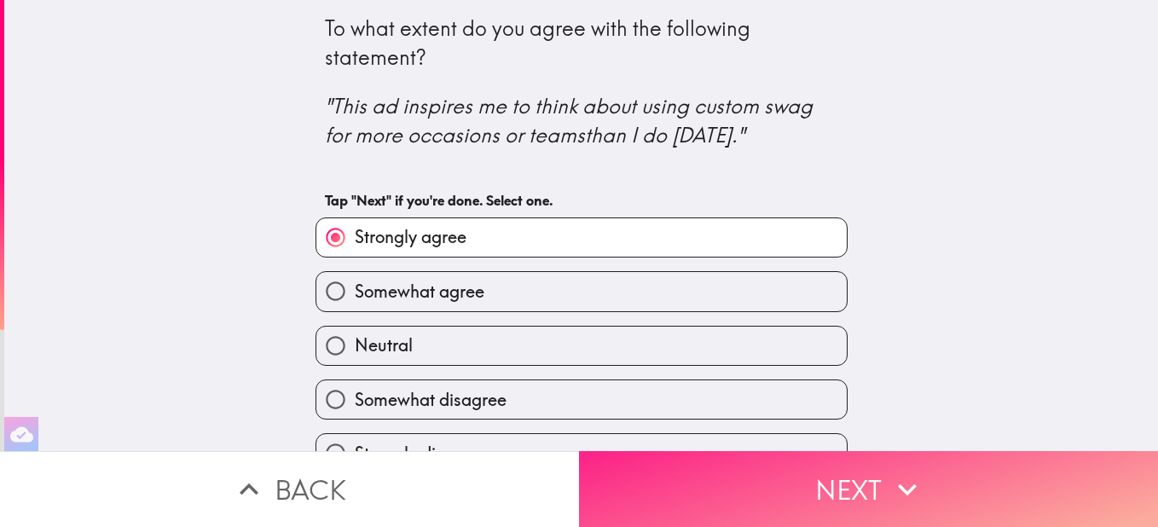
click at [877, 482] on button "Next" at bounding box center [868, 489] width 579 height 76
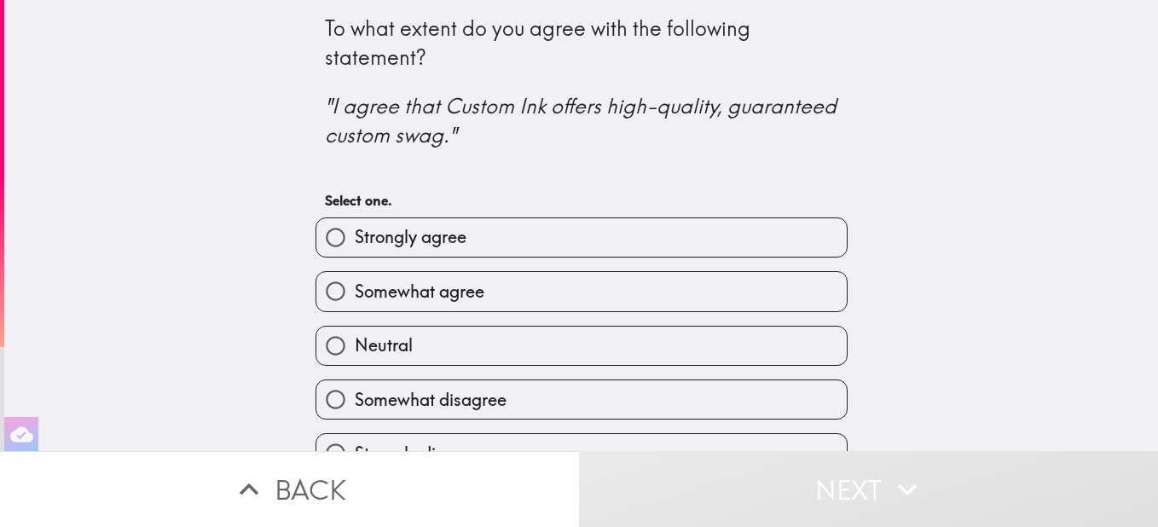
click at [531, 234] on label "Strongly agree" at bounding box center [581, 237] width 530 height 38
click at [355, 234] on input "Strongly agree" at bounding box center [335, 237] width 38 height 38
radio input "true"
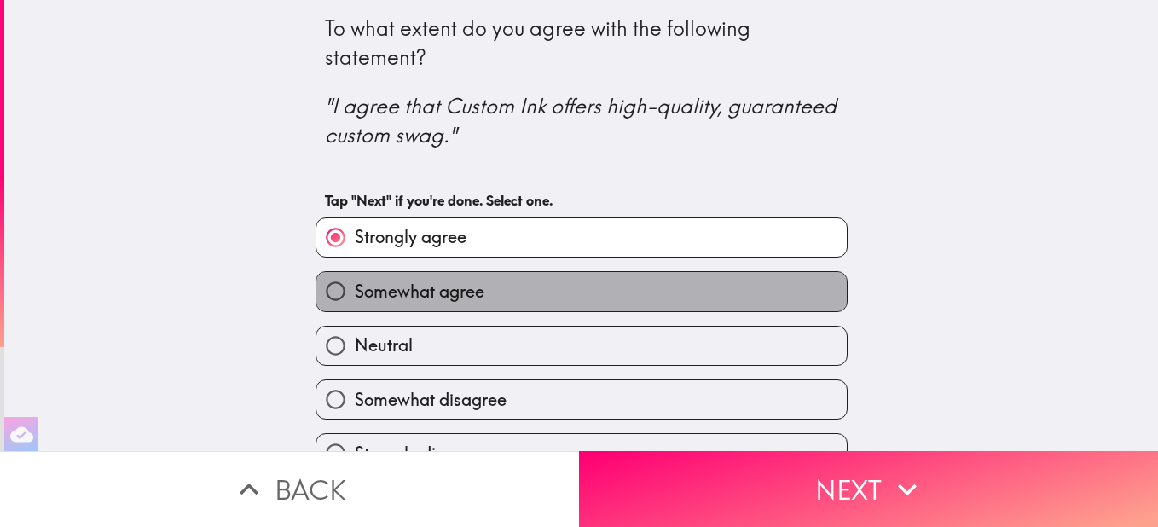
click at [624, 284] on label "Somewhat agree" at bounding box center [581, 291] width 530 height 38
click at [355, 284] on input "Somewhat agree" at bounding box center [335, 291] width 38 height 38
radio input "true"
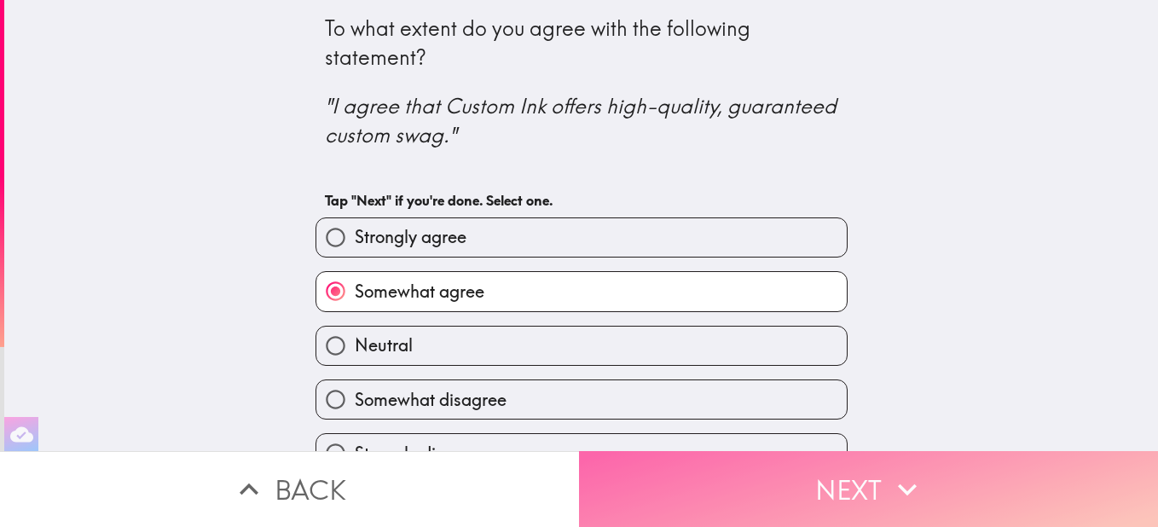
click at [910, 471] on icon "button" at bounding box center [907, 490] width 38 height 38
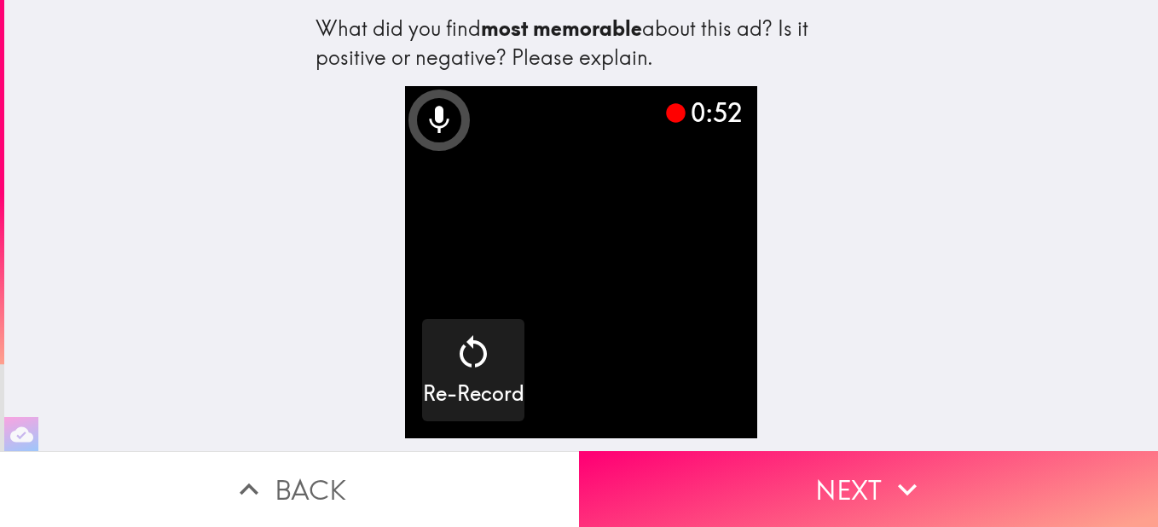
click at [853, 479] on button "Next" at bounding box center [868, 489] width 579 height 76
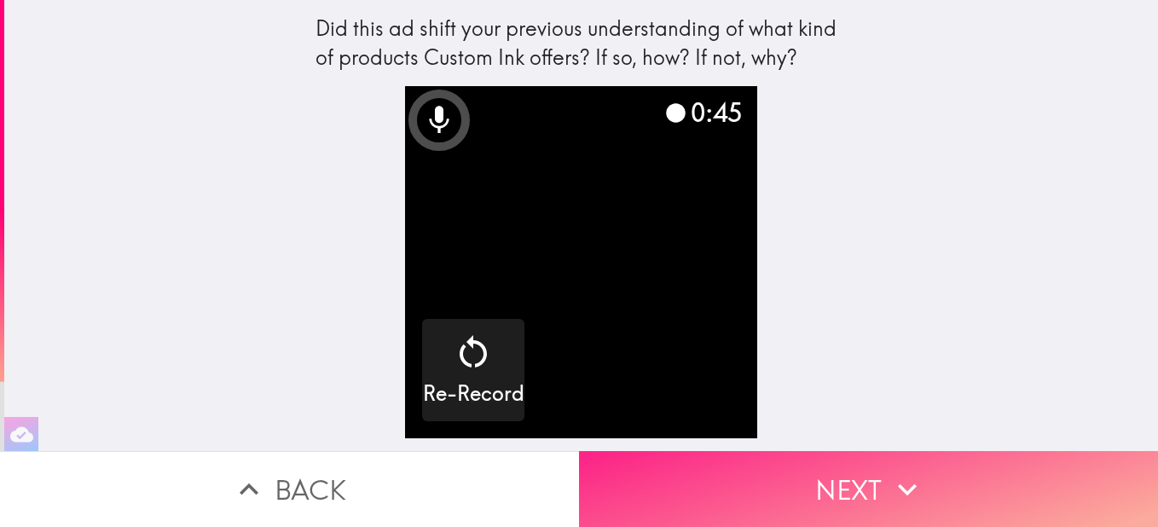
click at [897, 493] on icon "button" at bounding box center [907, 490] width 38 height 38
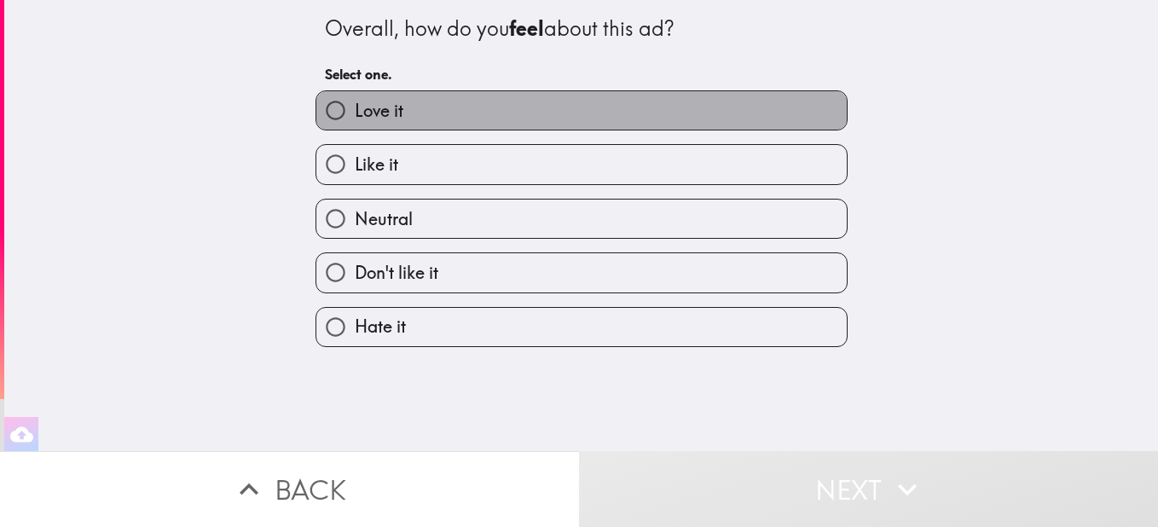
click at [524, 105] on label "Love it" at bounding box center [581, 110] width 530 height 38
click at [355, 105] on input "Love it" at bounding box center [335, 110] width 38 height 38
radio input "true"
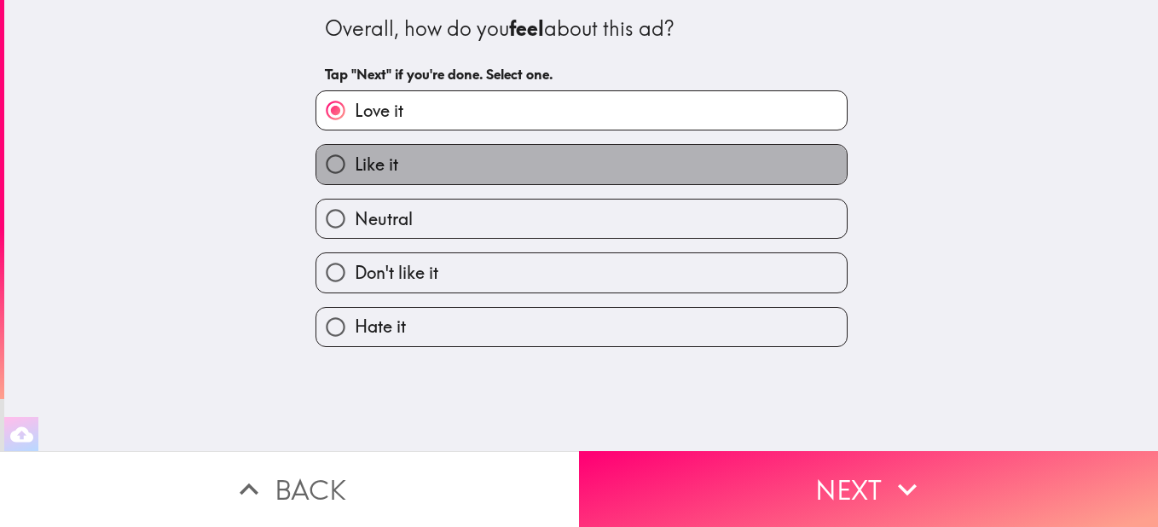
click at [688, 165] on label "Like it" at bounding box center [581, 164] width 530 height 38
click at [355, 165] on input "Like it" at bounding box center [335, 164] width 38 height 38
radio input "true"
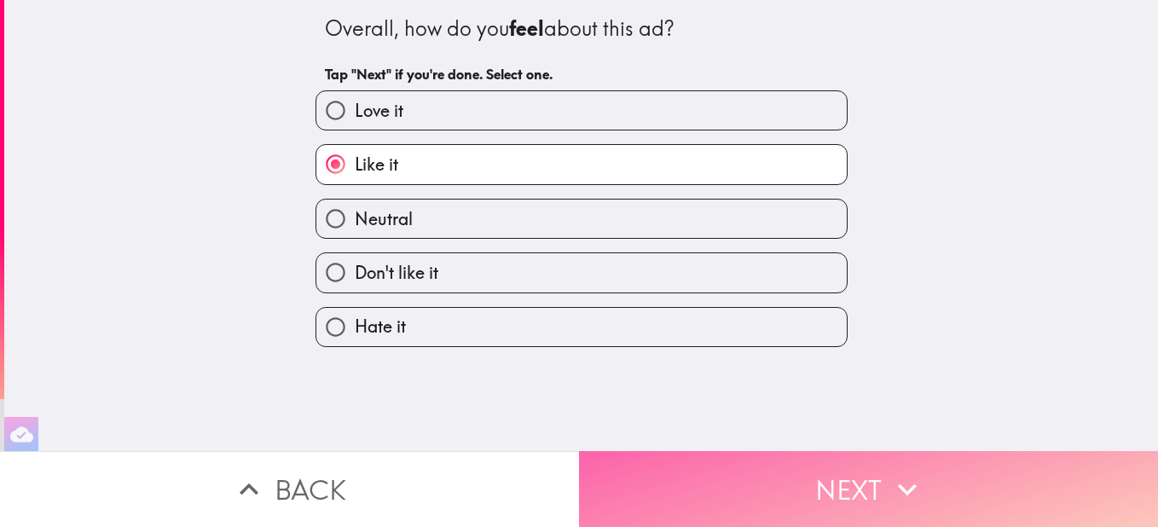
click at [867, 458] on button "Next" at bounding box center [868, 489] width 579 height 76
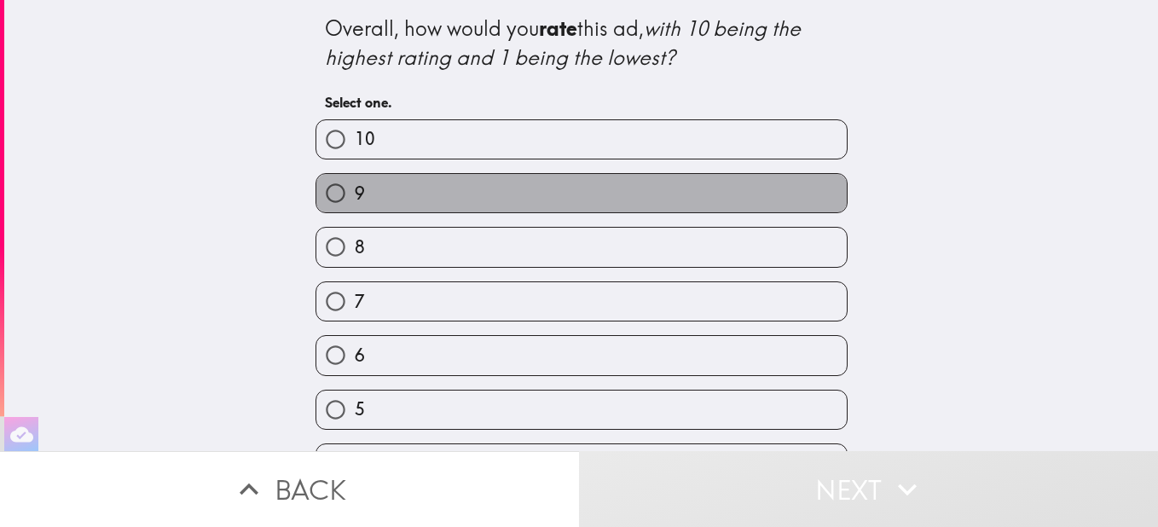
click at [522, 195] on label "9" at bounding box center [581, 193] width 530 height 38
click at [355, 195] on input "9" at bounding box center [335, 193] width 38 height 38
radio input "true"
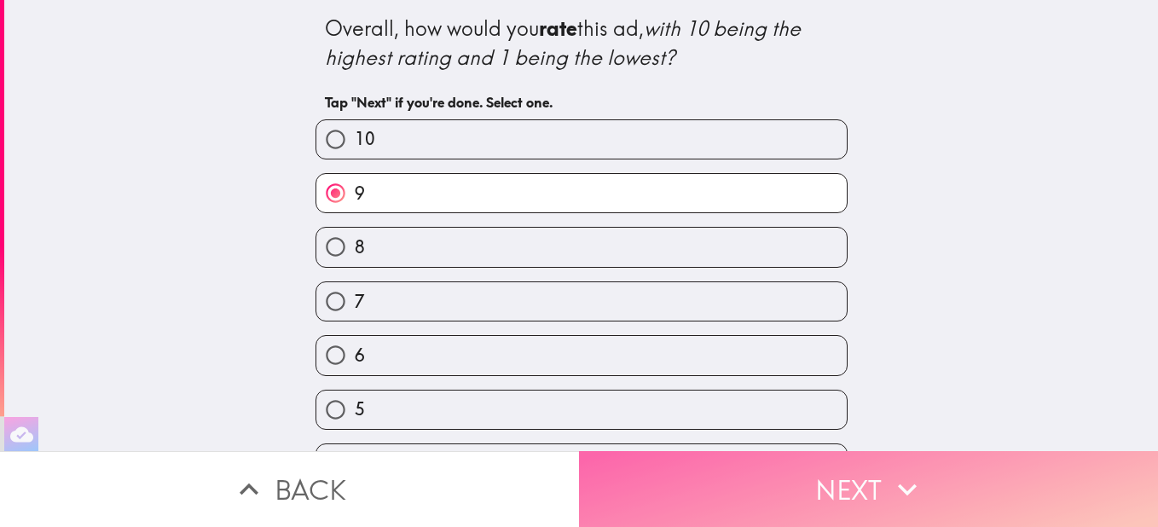
click at [871, 469] on button "Next" at bounding box center [868, 489] width 579 height 76
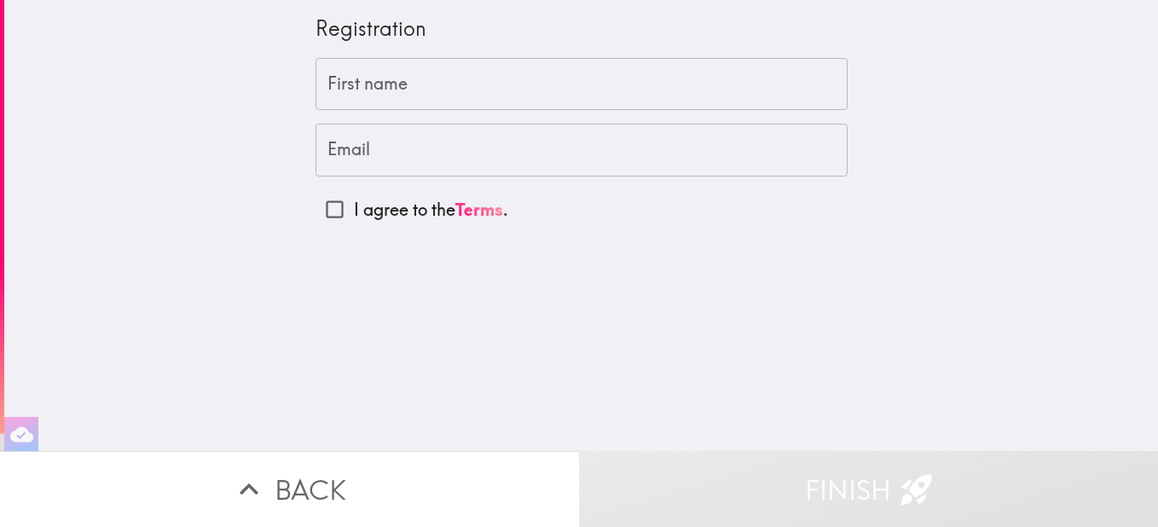
click at [533, 80] on input "First name" at bounding box center [581, 84] width 532 height 53
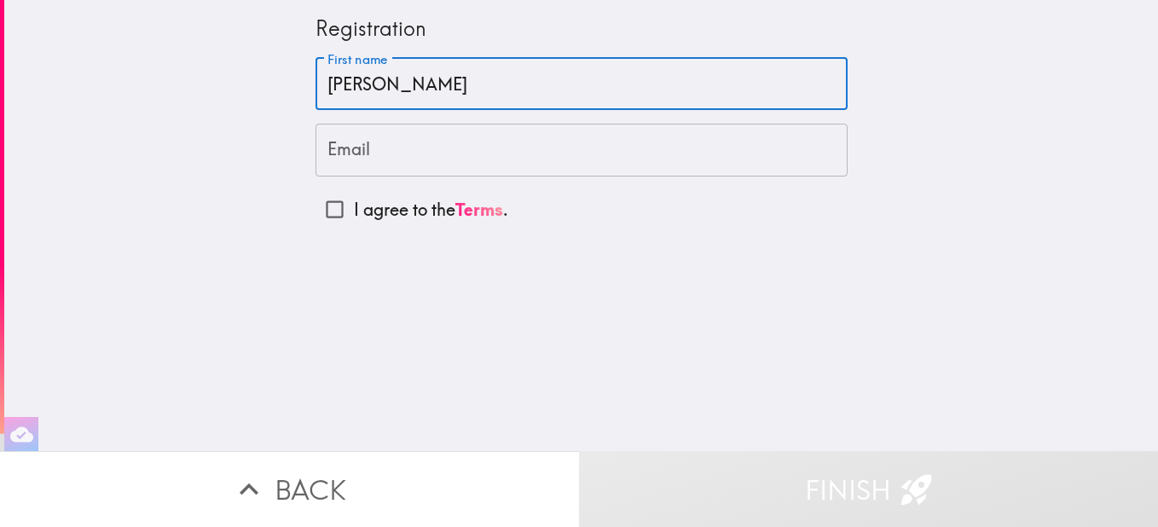
type input "[PERSON_NAME]"
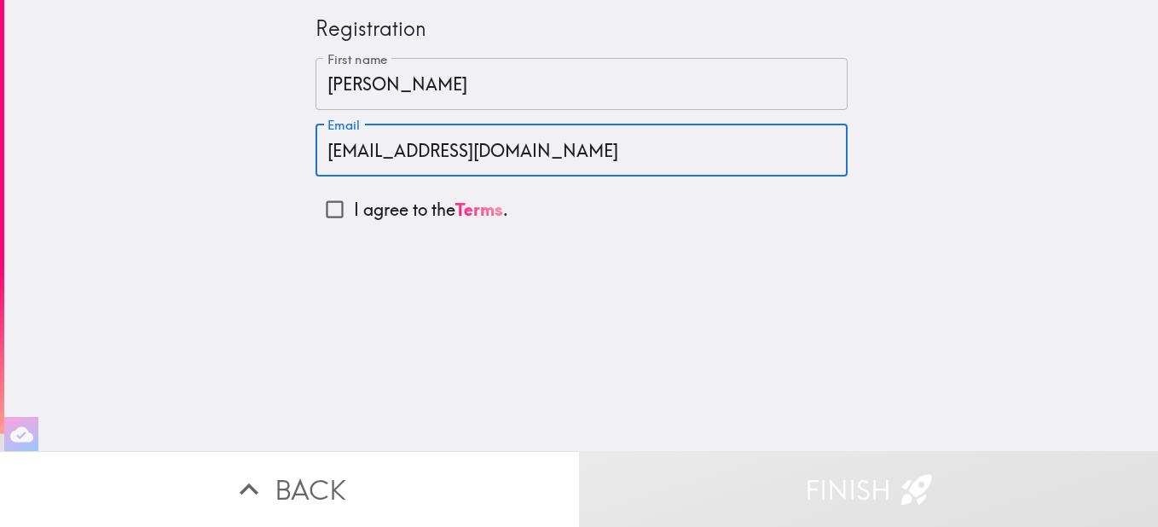
type input "[EMAIL_ADDRESS][DOMAIN_NAME]"
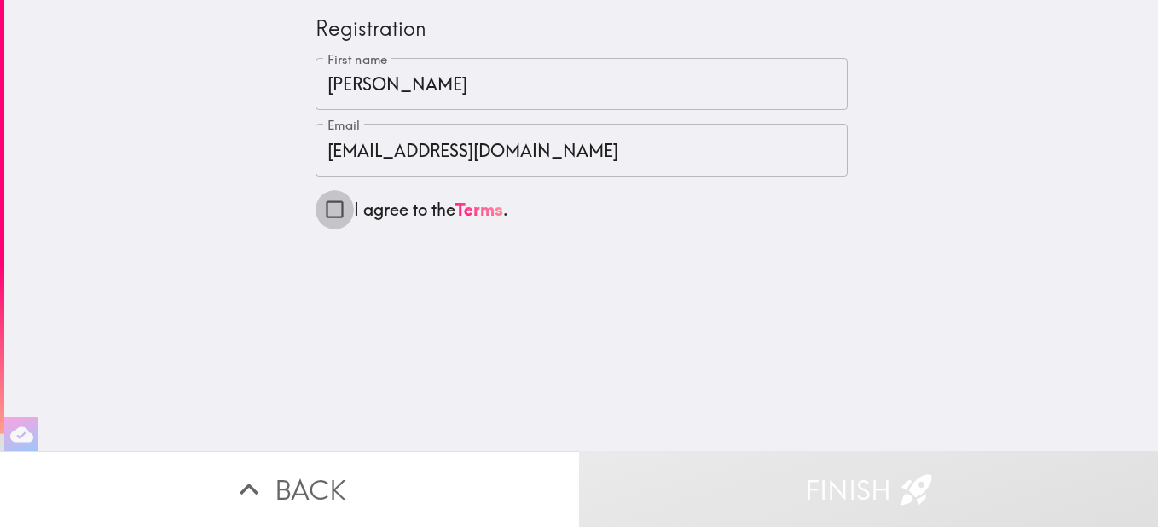
click at [321, 209] on input "I agree to the Terms ." at bounding box center [334, 209] width 38 height 38
checkbox input "true"
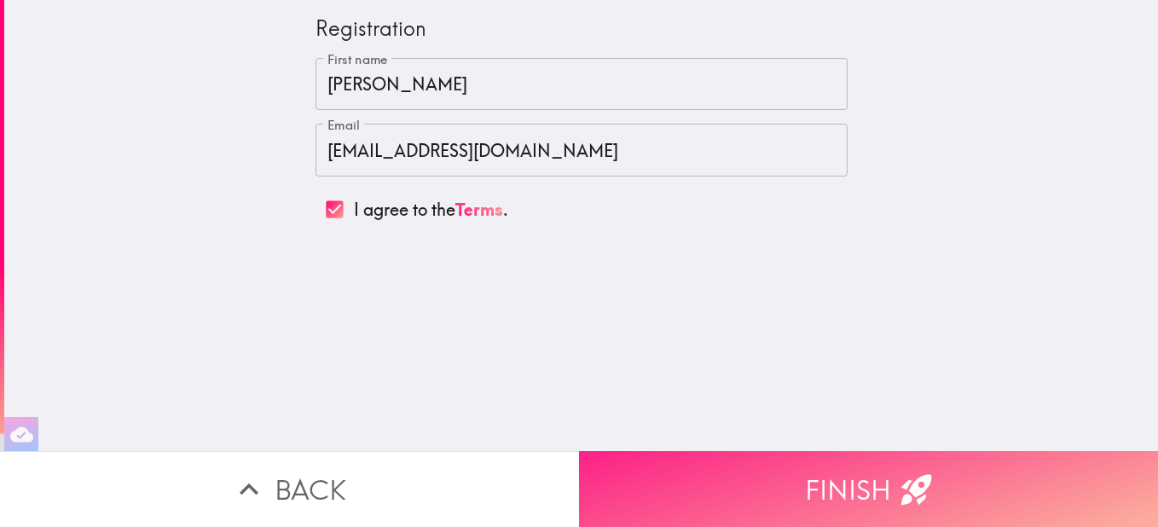
click at [853, 477] on button "Finish" at bounding box center [868, 489] width 579 height 76
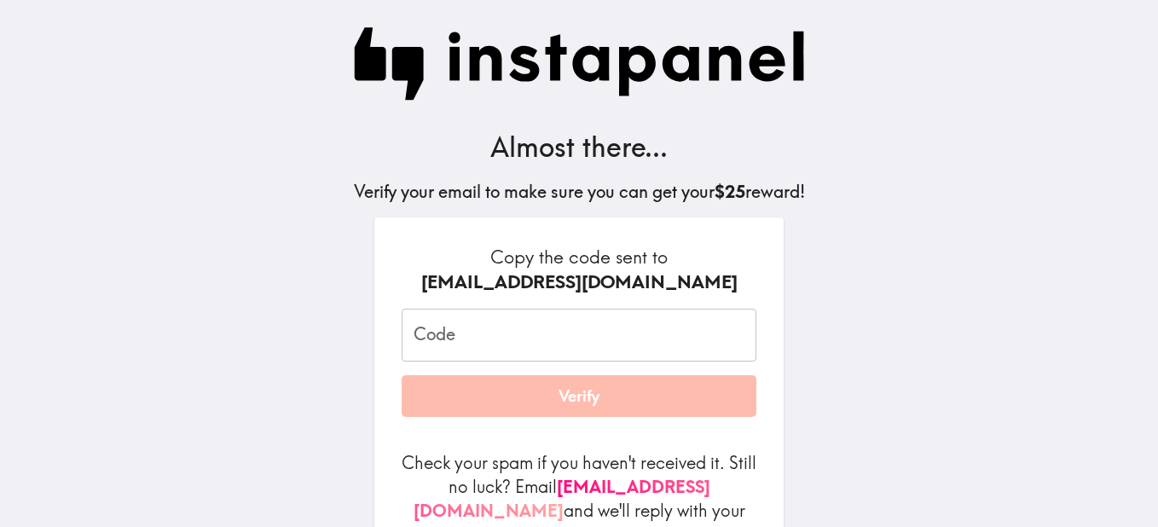
click at [481, 336] on input "Code" at bounding box center [579, 335] width 355 height 53
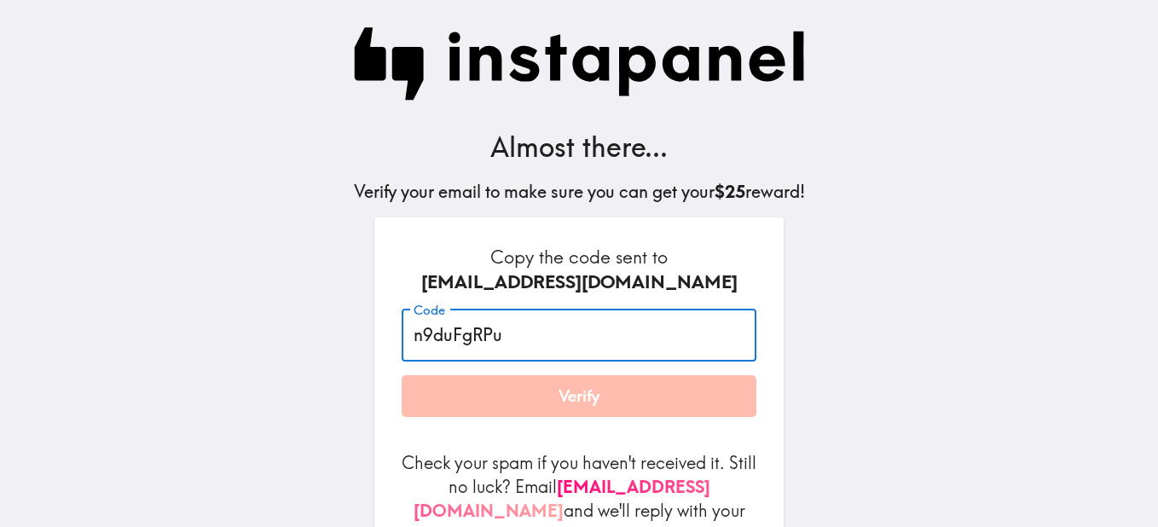
click at [465, 341] on input "n9duFgRPu" at bounding box center [579, 335] width 355 height 53
click at [446, 337] on input "n9duFg_RPu" at bounding box center [579, 335] width 355 height 53
click at [438, 338] on input "n9duFg_RPu" at bounding box center [579, 335] width 355 height 53
type input "n9d_uFg_RPu"
click at [519, 394] on button "Verify" at bounding box center [579, 396] width 355 height 43
